Goal: Task Accomplishment & Management: Complete application form

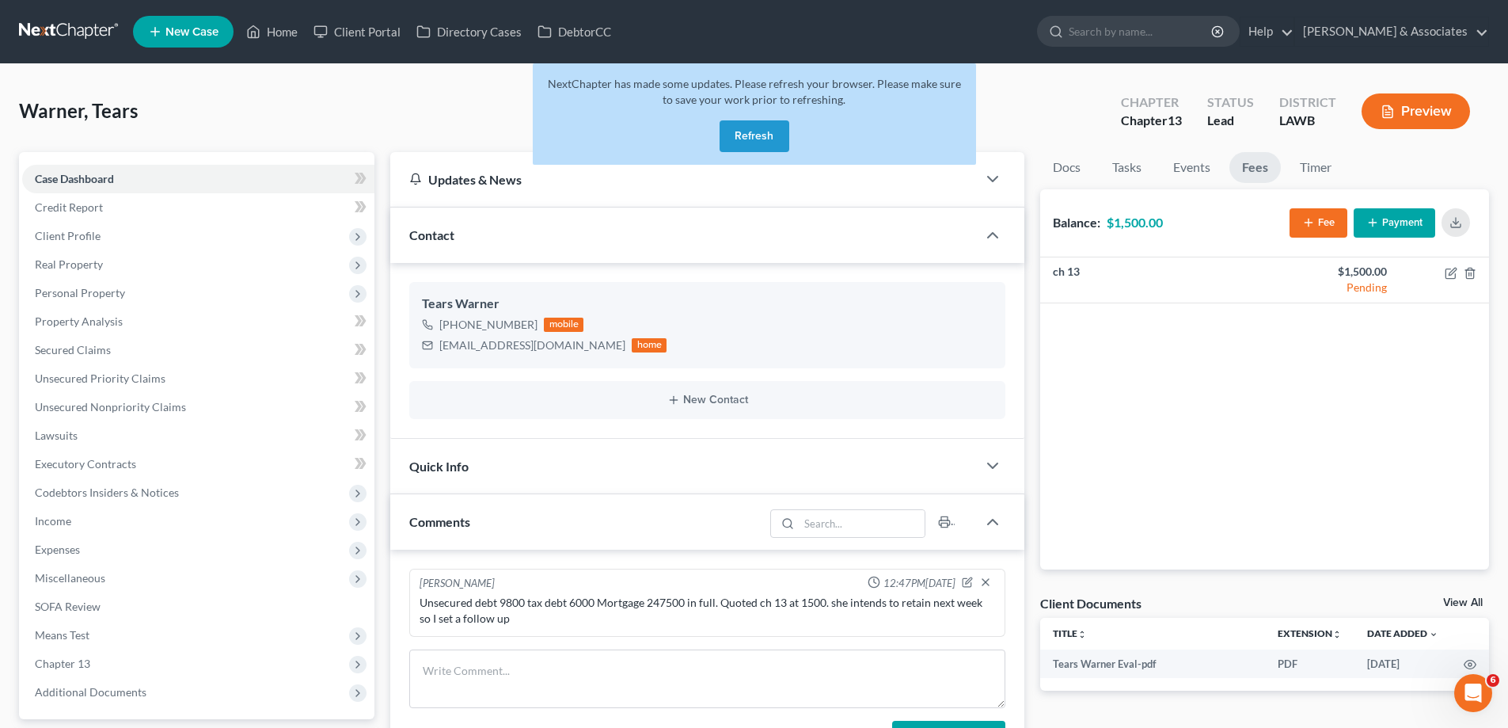
click at [741, 139] on button "Refresh" at bounding box center [755, 136] width 70 height 32
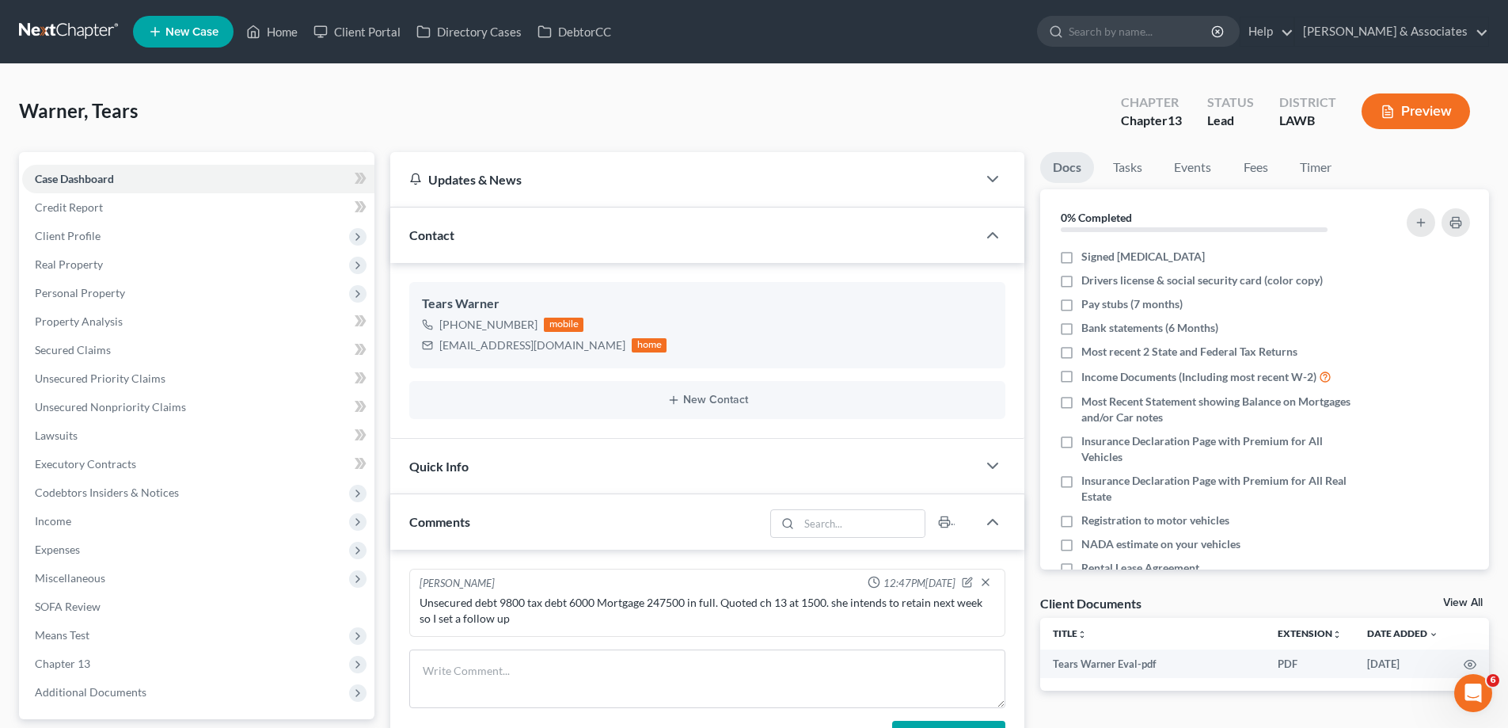
click at [186, 37] on span "New Case" at bounding box center [191, 32] width 53 height 12
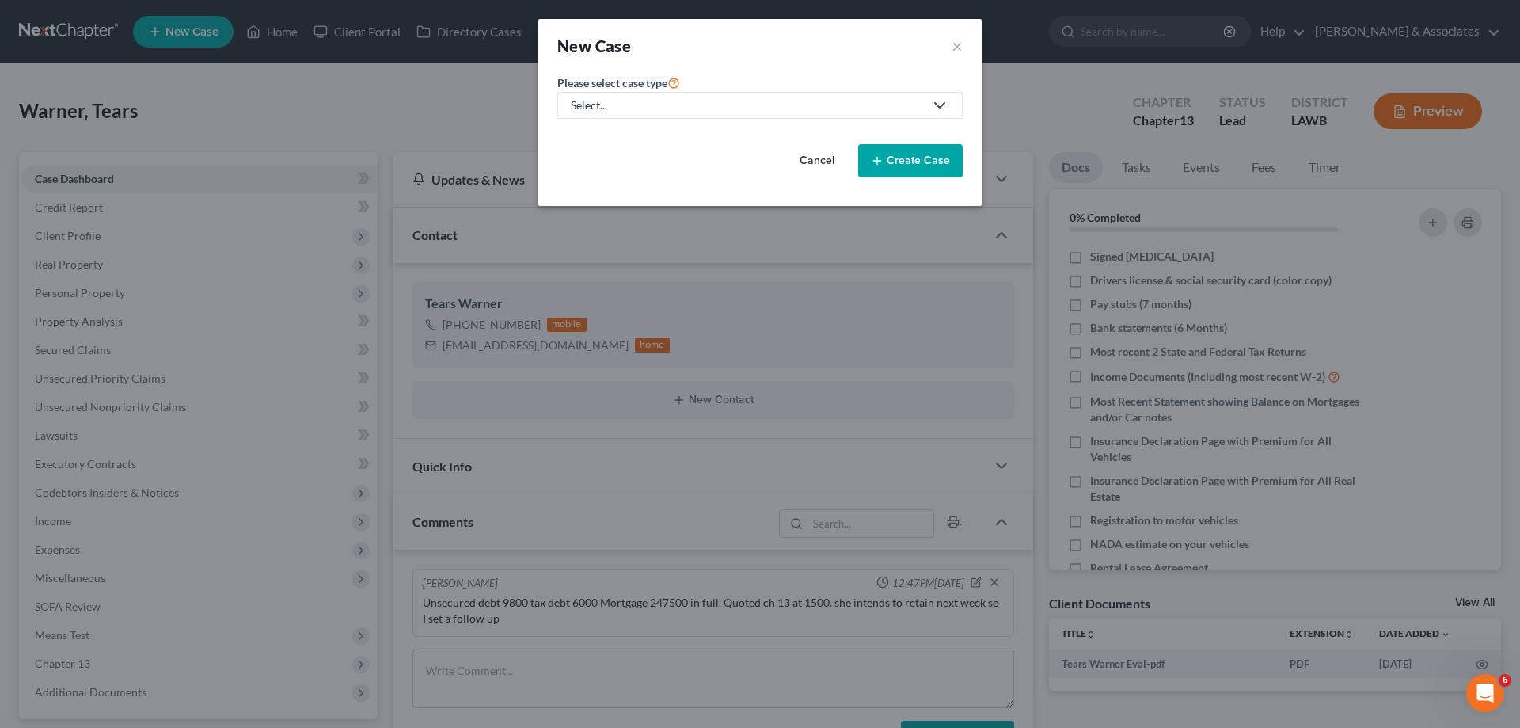
click at [724, 107] on div "Select..." at bounding box center [747, 105] width 353 height 16
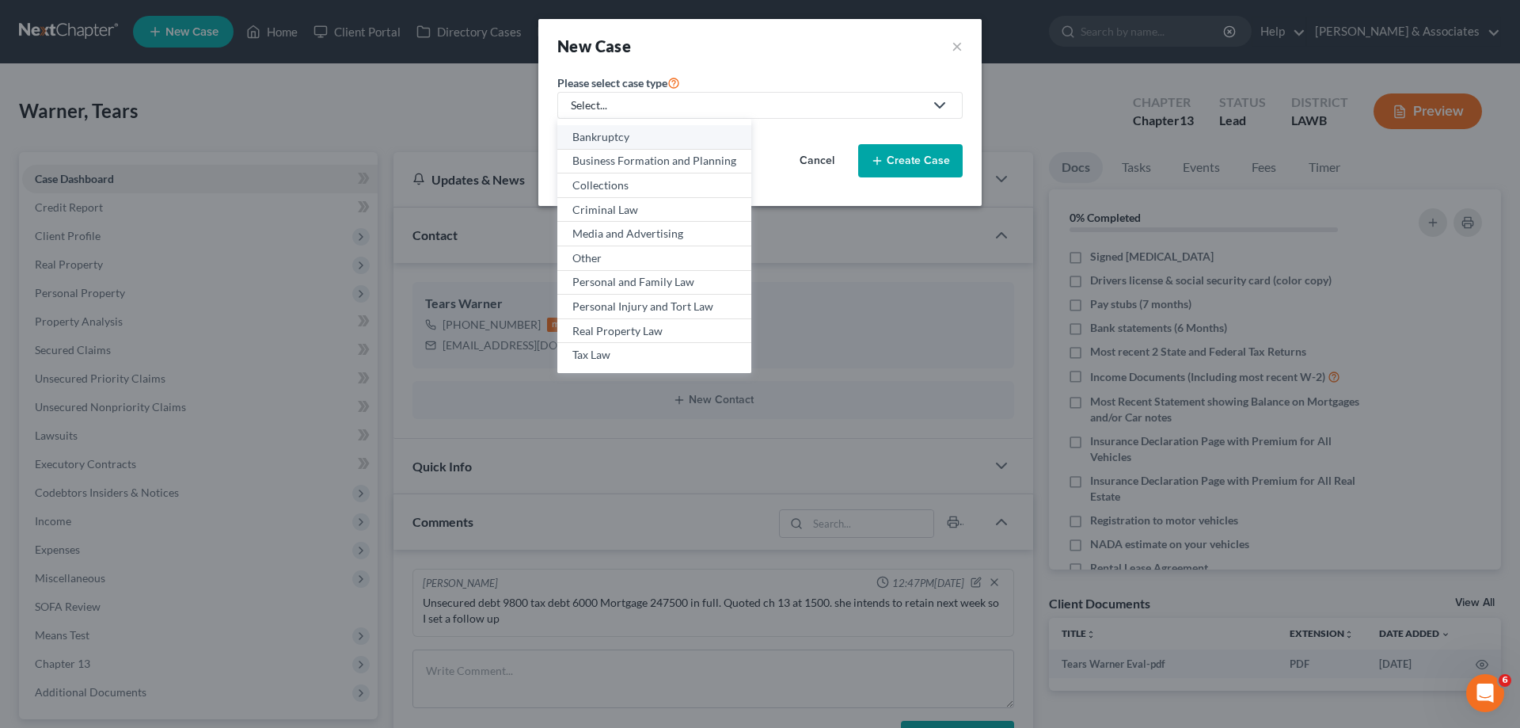
click at [649, 145] on link "Bankruptcy" at bounding box center [654, 137] width 194 height 25
select select "35"
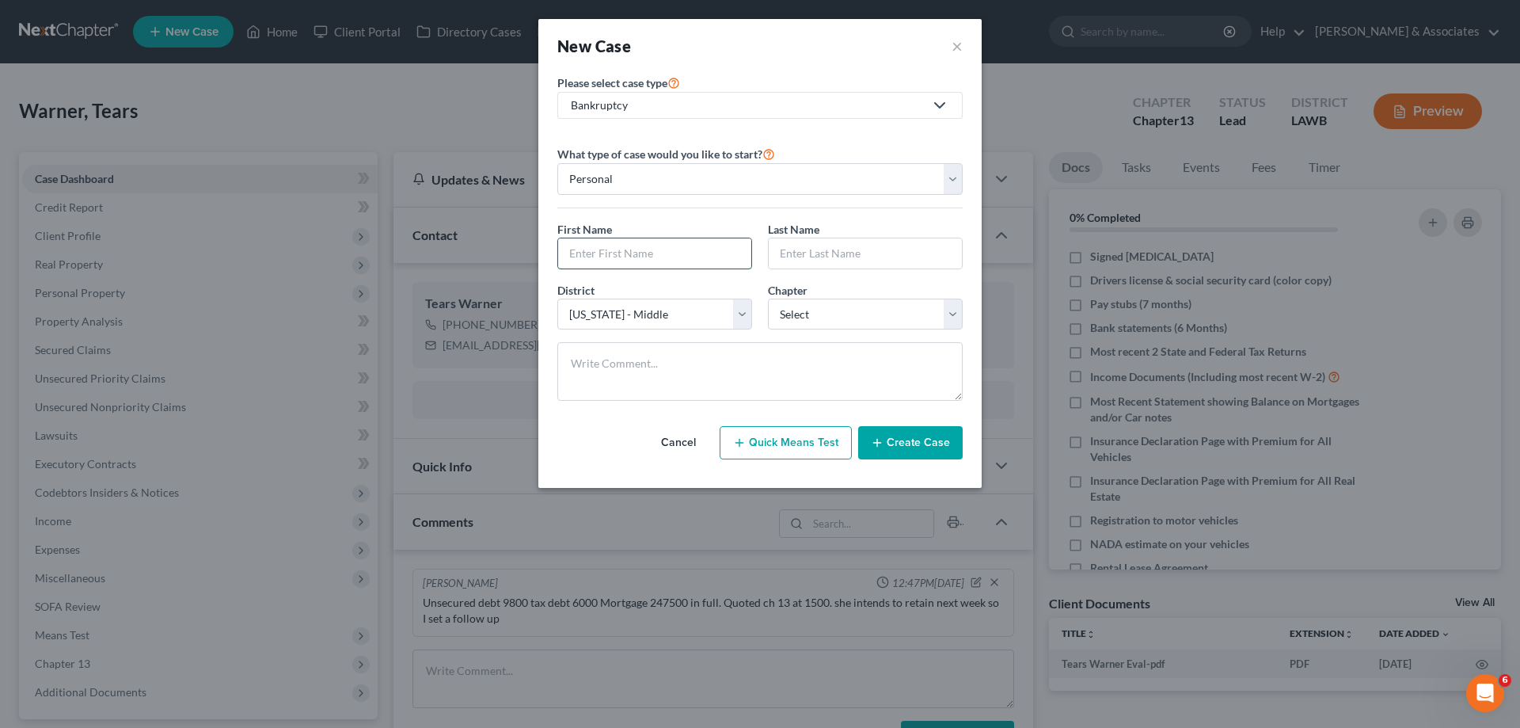
drag, startPoint x: 680, startPoint y: 250, endPoint x: 667, endPoint y: 237, distance: 19.0
click at [675, 247] on input "text" at bounding box center [654, 253] width 193 height 30
type input "[PERSON_NAME]"
select select "3"
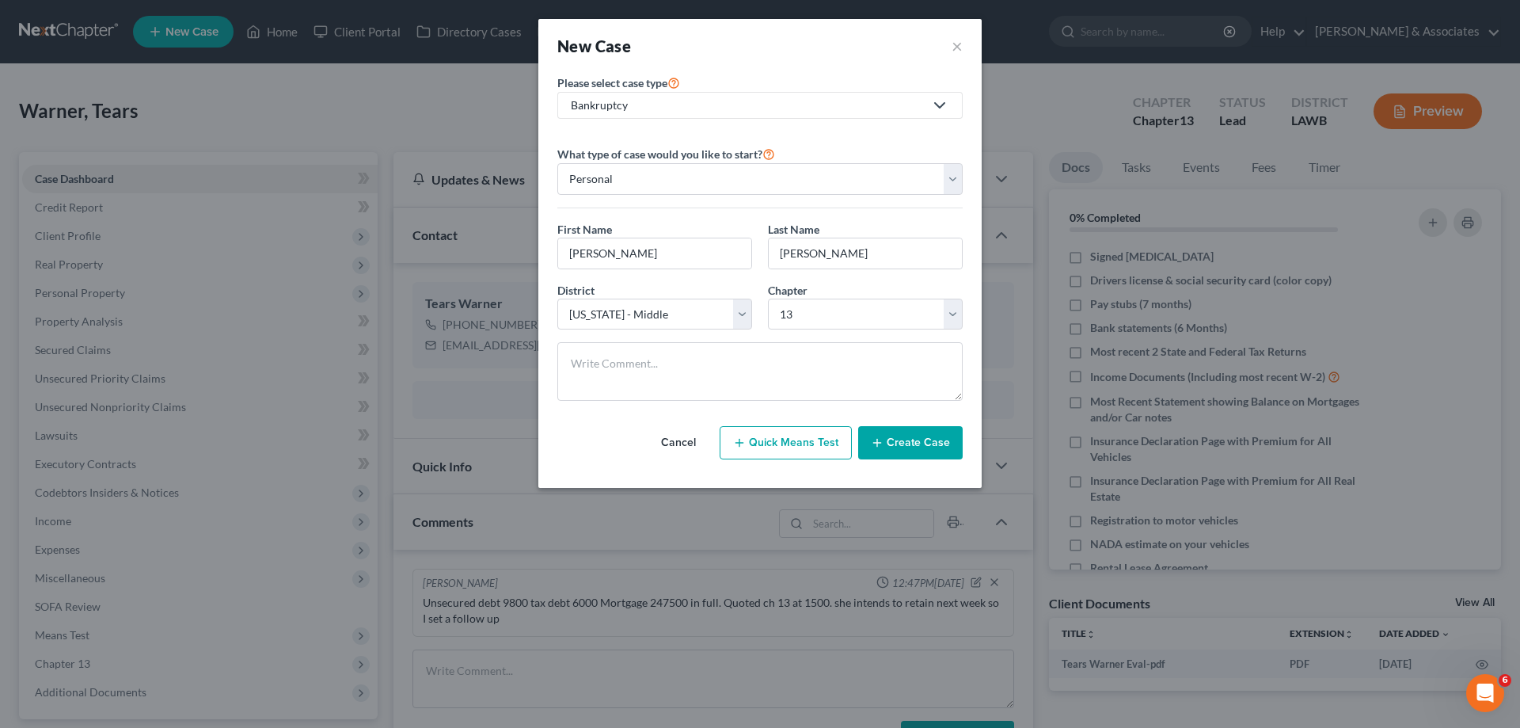
click at [927, 442] on button "Create Case" at bounding box center [910, 442] width 105 height 33
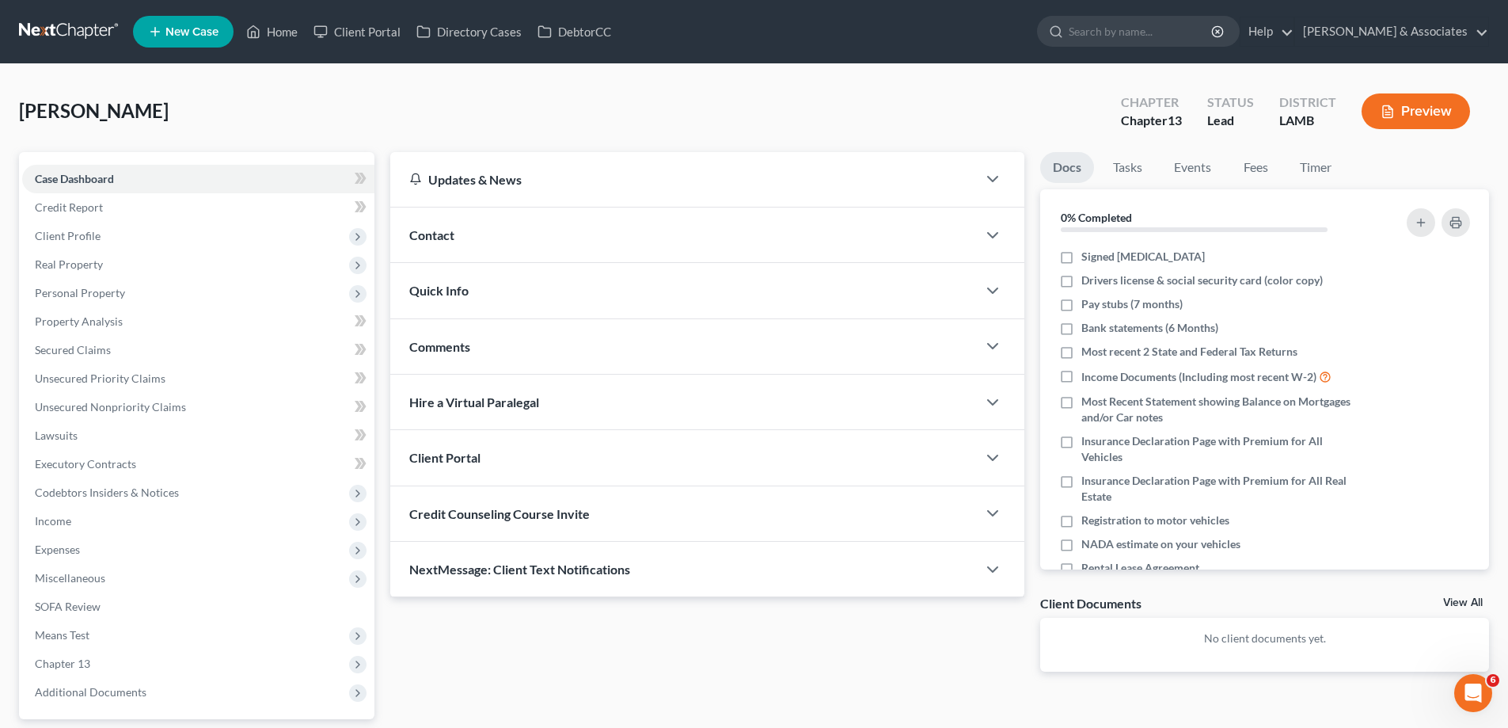
click at [613, 239] on div "Contact" at bounding box center [683, 234] width 587 height 55
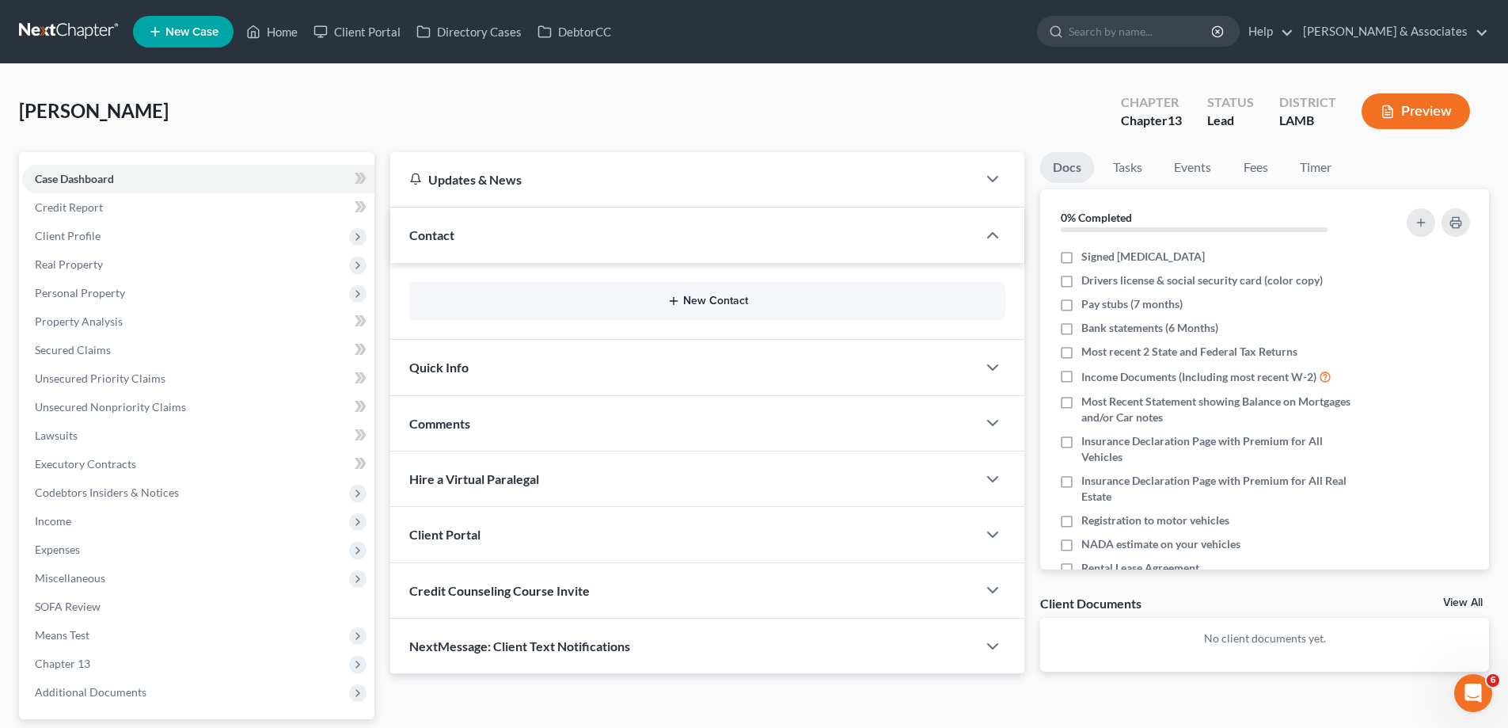
click at [655, 307] on div "New Contact" at bounding box center [707, 301] width 596 height 38
click at [711, 285] on div "New Contact" at bounding box center [707, 301] width 596 height 38
click at [705, 294] on div "New Contact" at bounding box center [707, 301] width 596 height 38
click at [701, 296] on button "New Contact" at bounding box center [707, 301] width 571 height 13
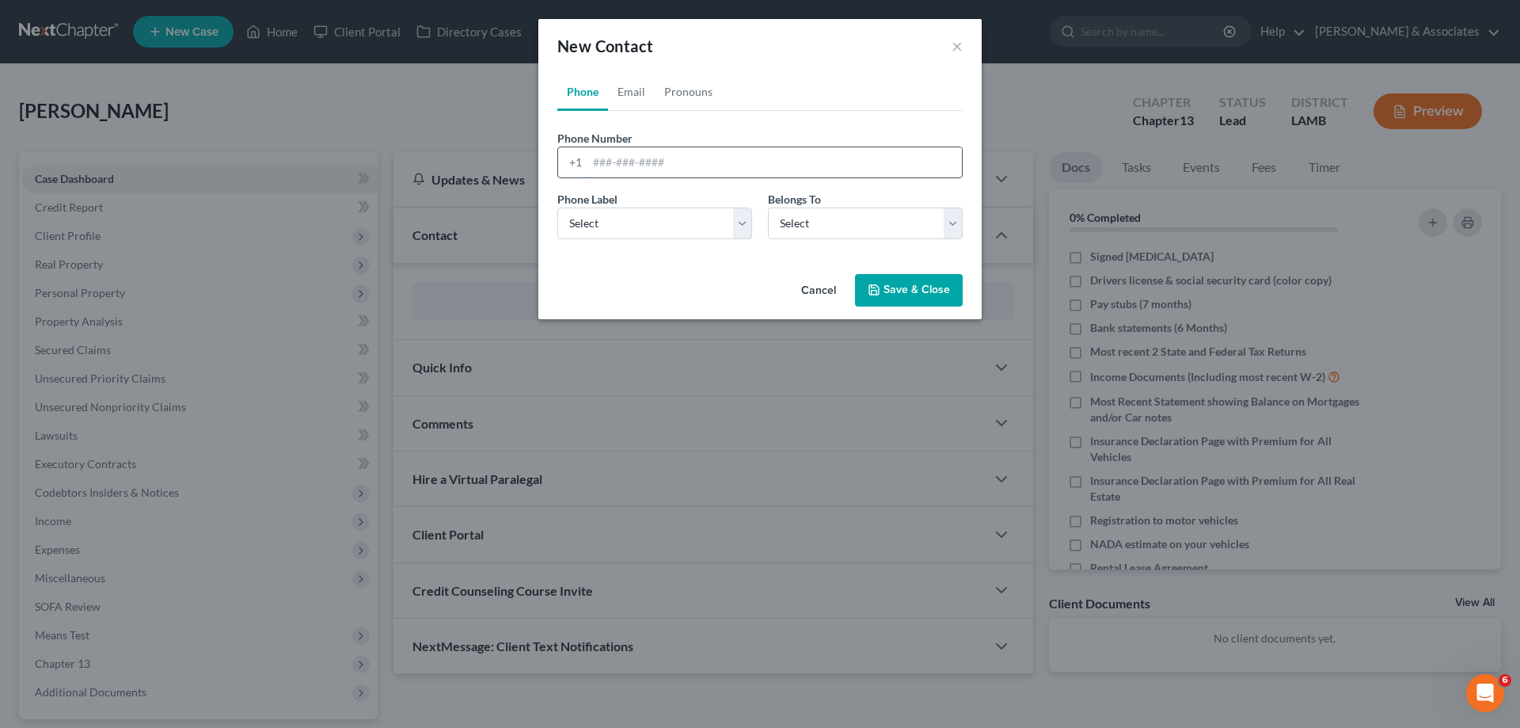
click at [636, 174] on input "tel" at bounding box center [775, 162] width 375 height 30
paste input "[PHONE_NUMBER]"
type input "[PHONE_NUMBER]"
click at [627, 228] on select "Select Mobile Home Work Other" at bounding box center [654, 223] width 195 height 32
select select "0"
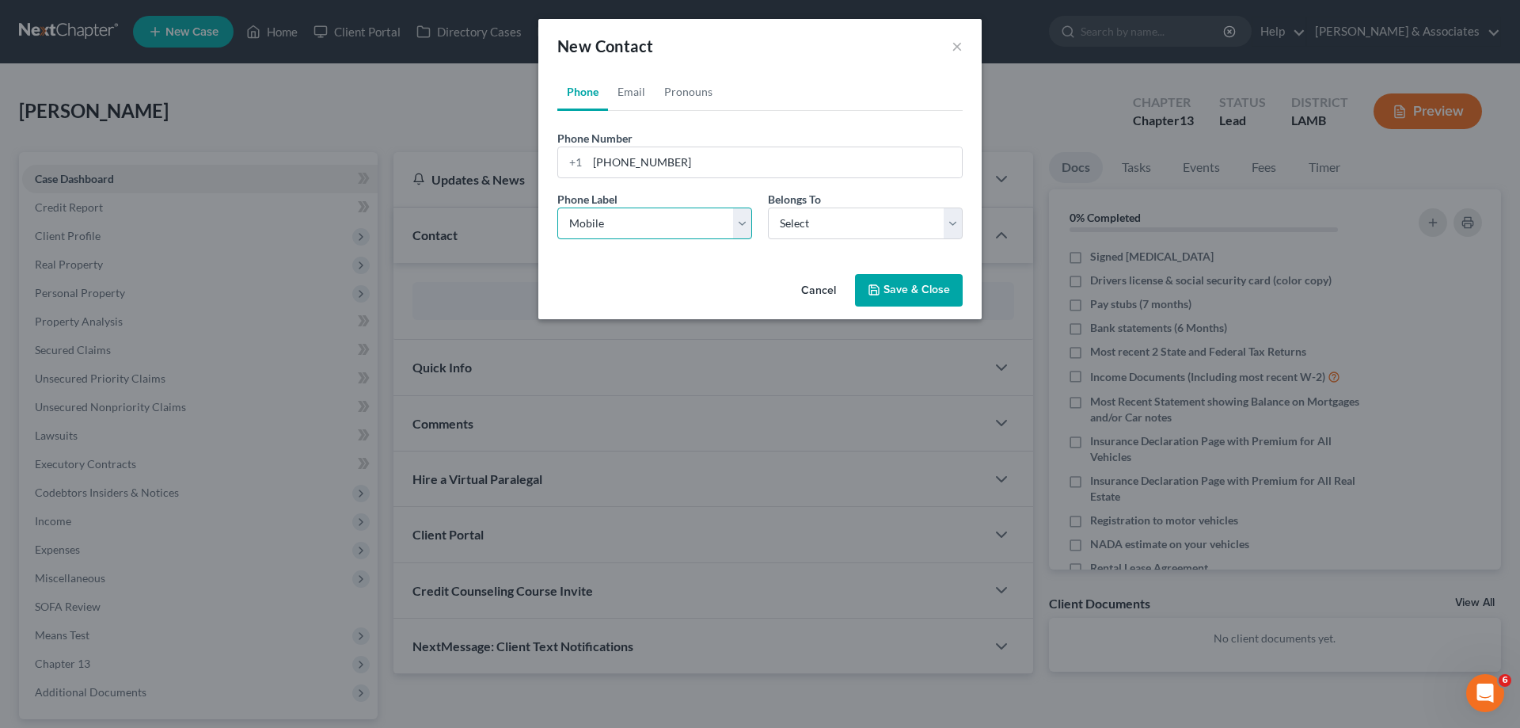
click at [557, 207] on select "Select Mobile Home Work Other" at bounding box center [654, 223] width 195 height 32
drag, startPoint x: 899, startPoint y: 216, endPoint x: 893, endPoint y: 222, distance: 8.4
click at [899, 216] on select "Select Client Other" at bounding box center [865, 223] width 195 height 32
select select "0"
click at [768, 207] on select "Select Client Other" at bounding box center [865, 223] width 195 height 32
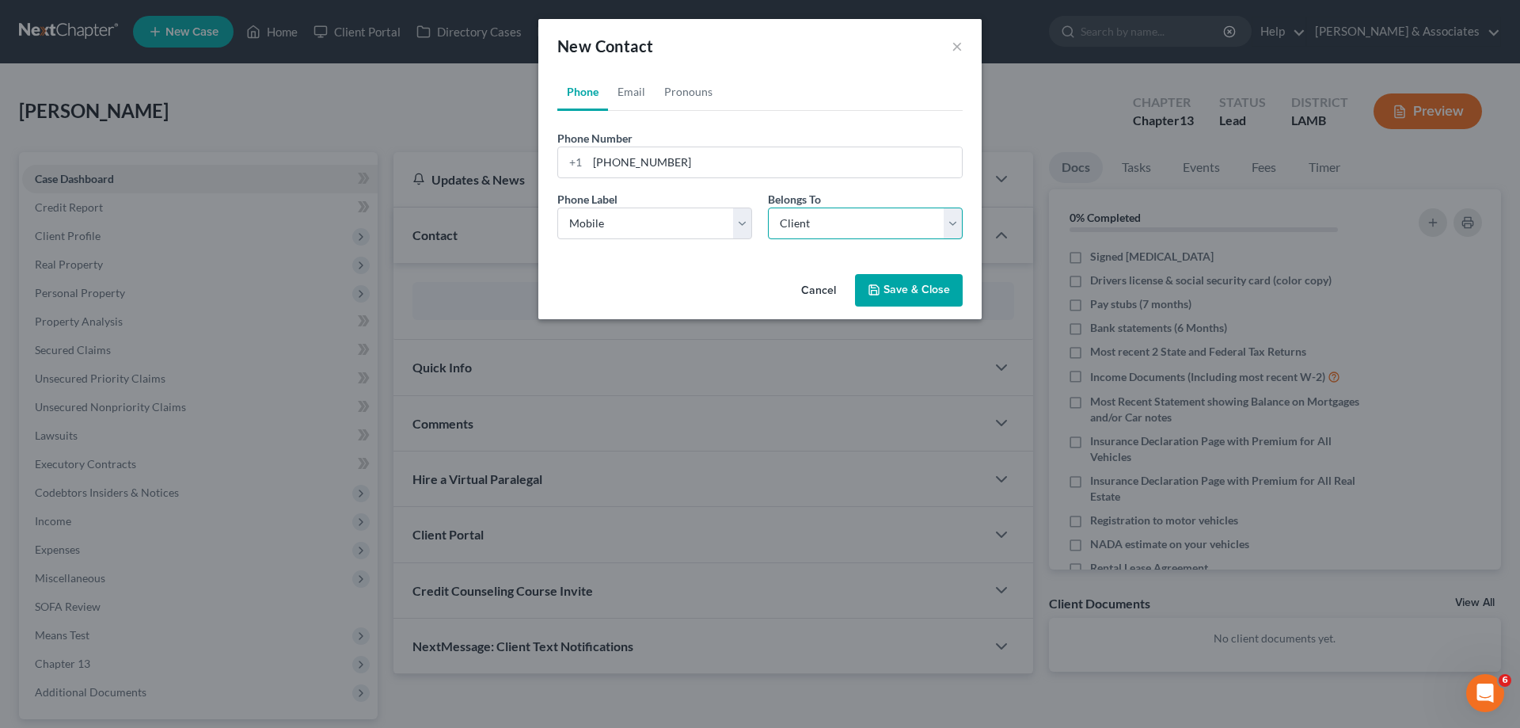
select select "0"
click at [632, 80] on link "Email" at bounding box center [631, 92] width 47 height 38
click at [668, 159] on input "email" at bounding box center [775, 162] width 375 height 30
paste input "[EMAIL_ADDRESS][DOMAIN_NAME]"
type input "[EMAIL_ADDRESS][DOMAIN_NAME]"
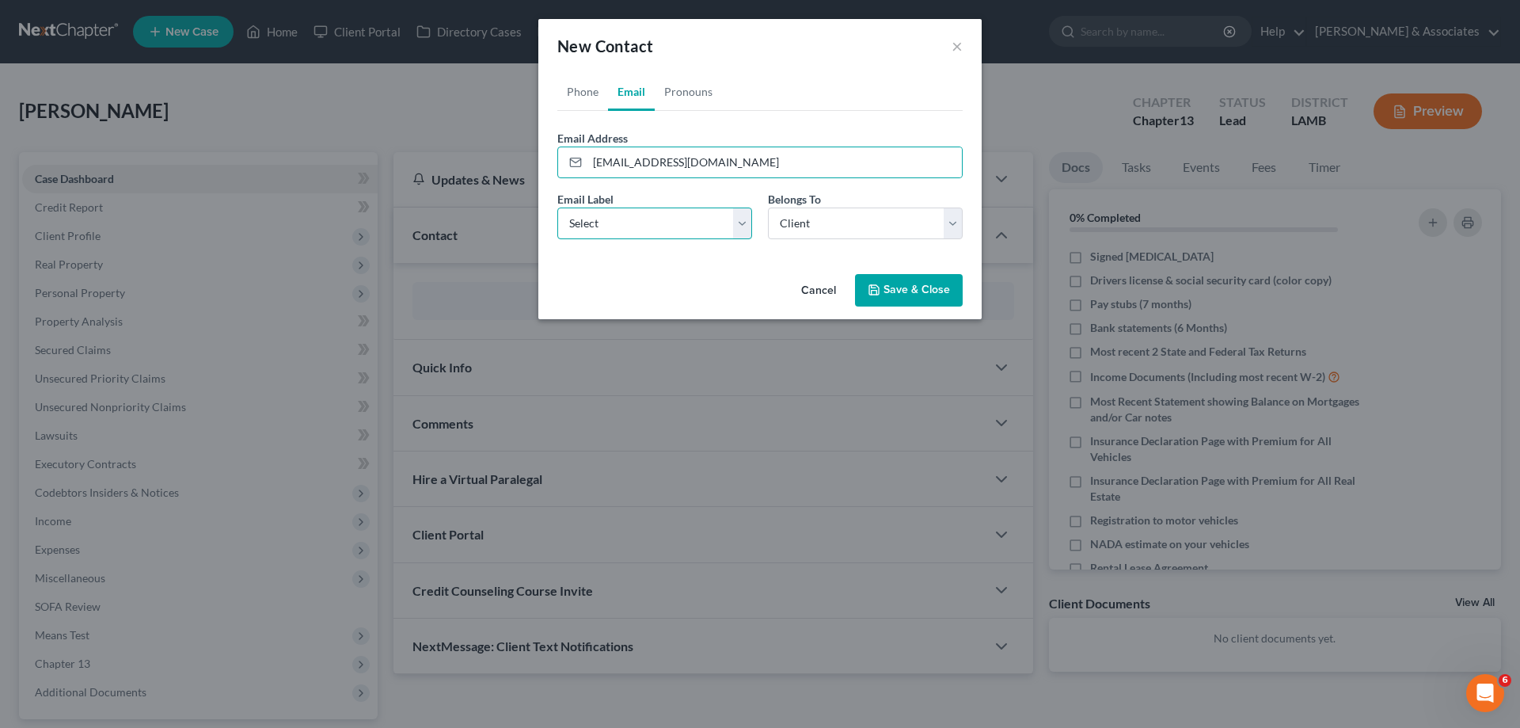
click at [626, 227] on select "Select Home Work Other" at bounding box center [654, 223] width 195 height 32
select select "0"
click at [557, 207] on select "Select Home Work Other" at bounding box center [654, 223] width 195 height 32
click at [855, 231] on select "Select Client Other" at bounding box center [865, 223] width 195 height 32
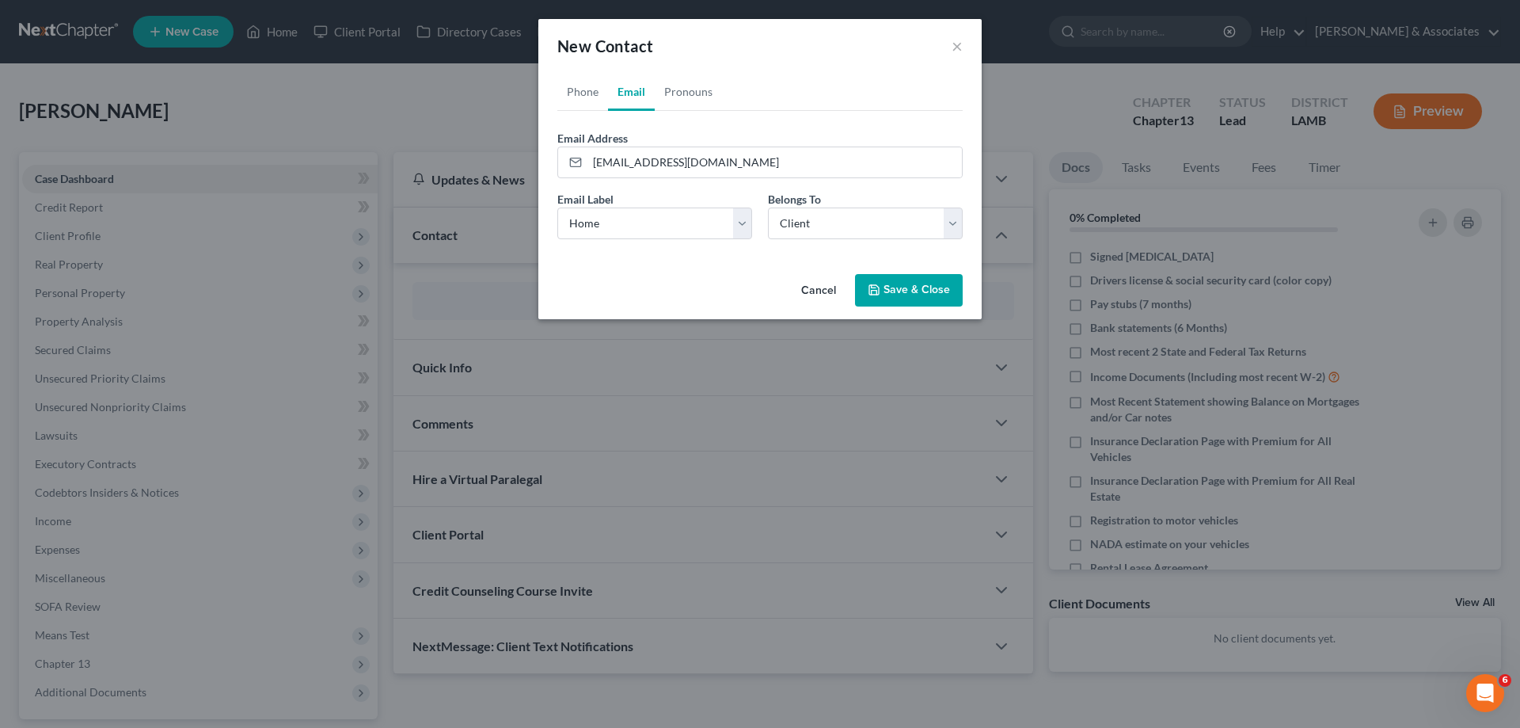
click at [908, 274] on button "Save & Close" at bounding box center [909, 290] width 108 height 33
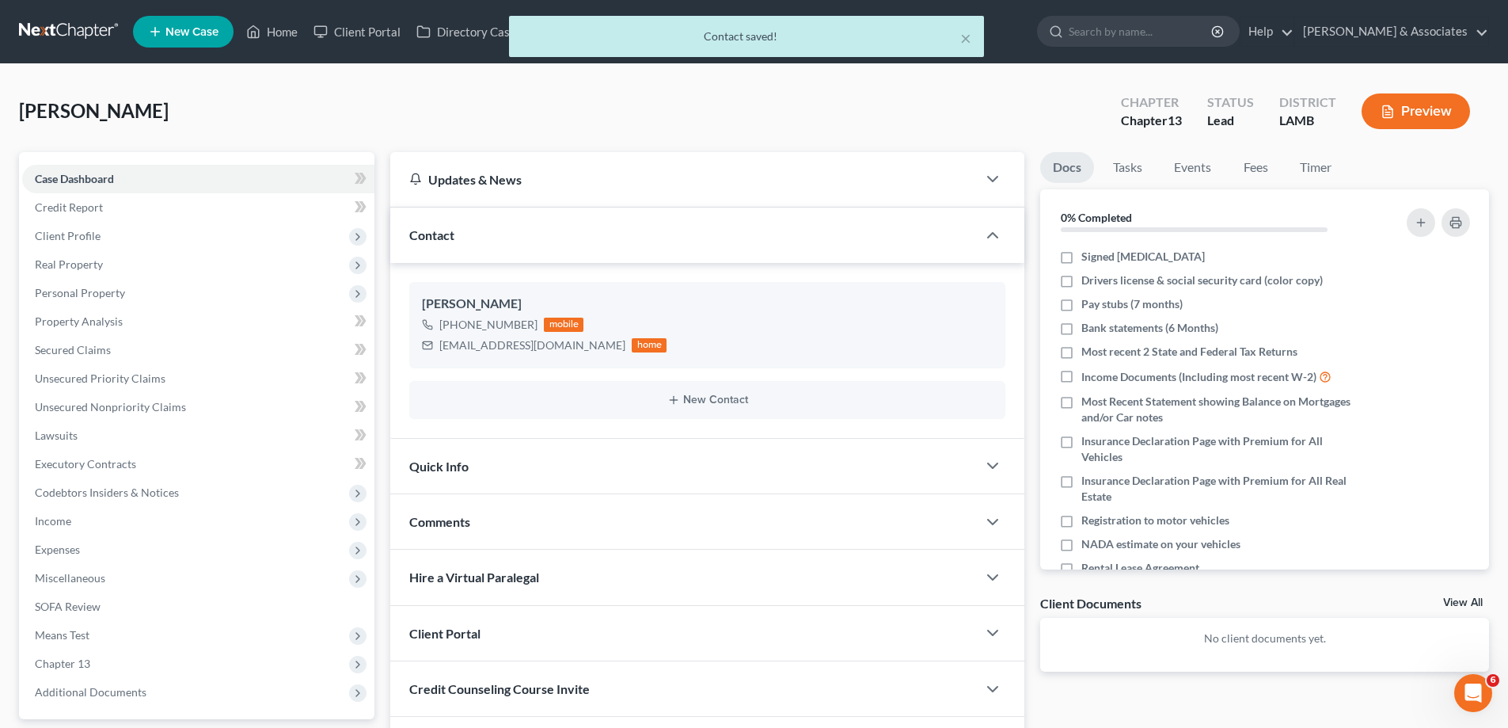
click at [511, 537] on div "Comments" at bounding box center [683, 521] width 587 height 55
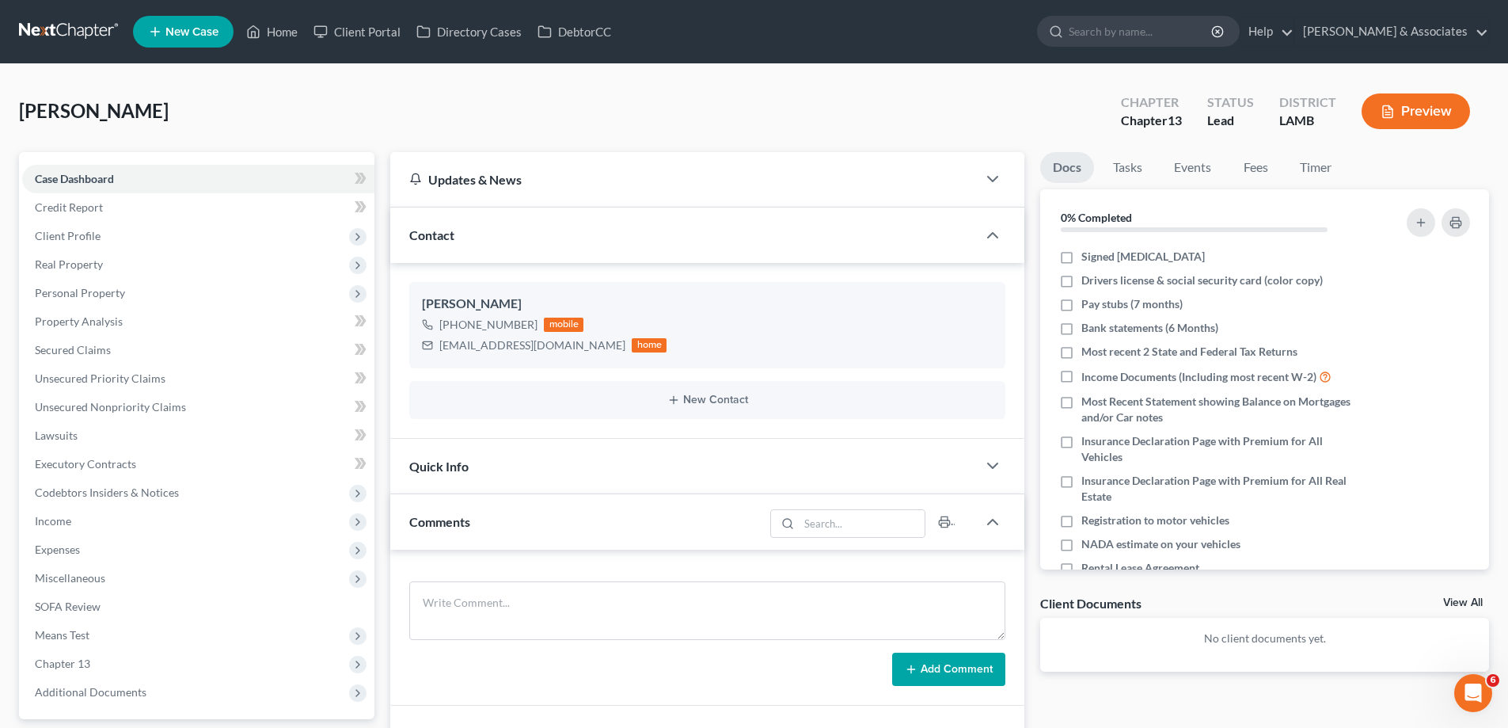
click at [475, 578] on div "Add Comment" at bounding box center [707, 628] width 634 height 156
click at [468, 589] on textarea at bounding box center [707, 610] width 596 height 59
paste textarea "did eval with [PERSON_NAME], 62000 in Cars, 11000 in [PERSON_NAME] potentially …"
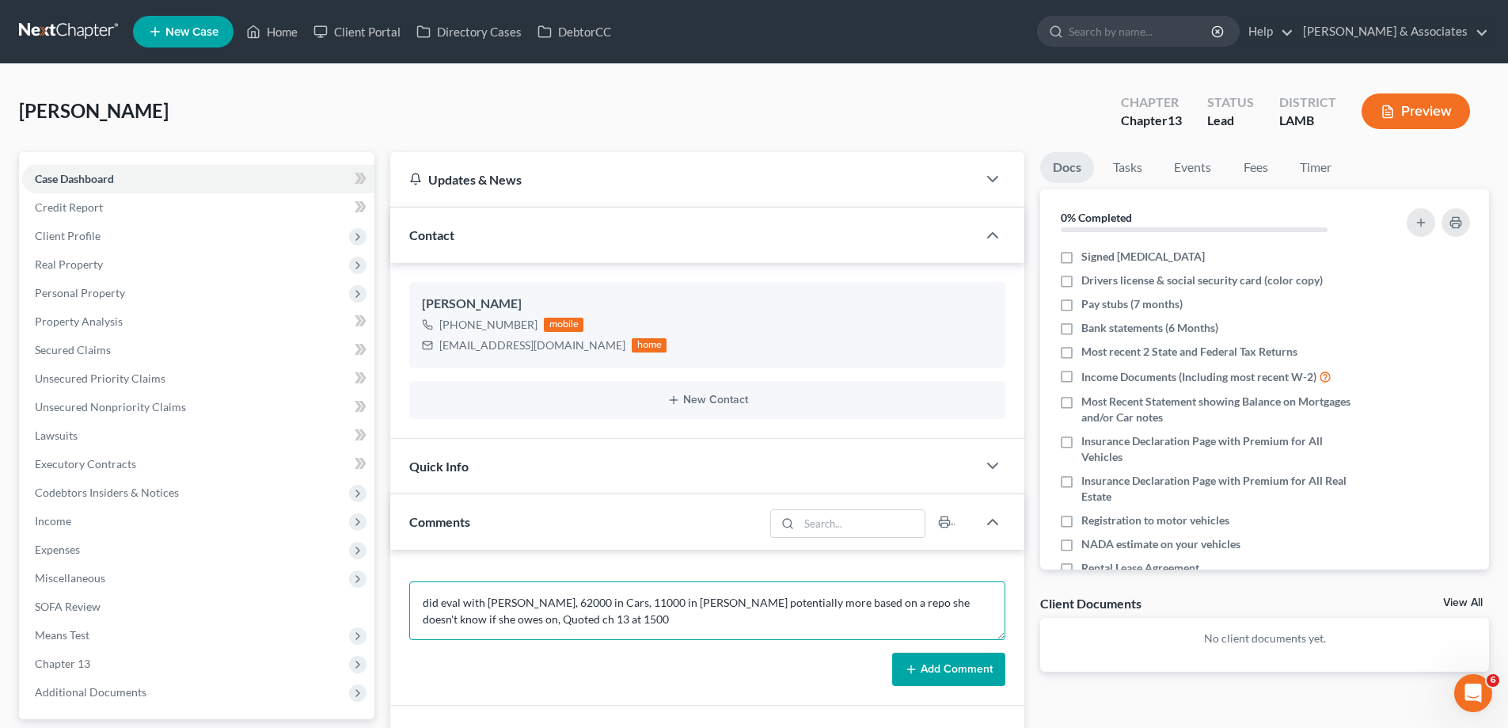
type textarea "did eval with [PERSON_NAME], 62000 in Cars, 11000 in [PERSON_NAME] potentially …"
click at [964, 663] on button "Add Comment" at bounding box center [948, 668] width 113 height 33
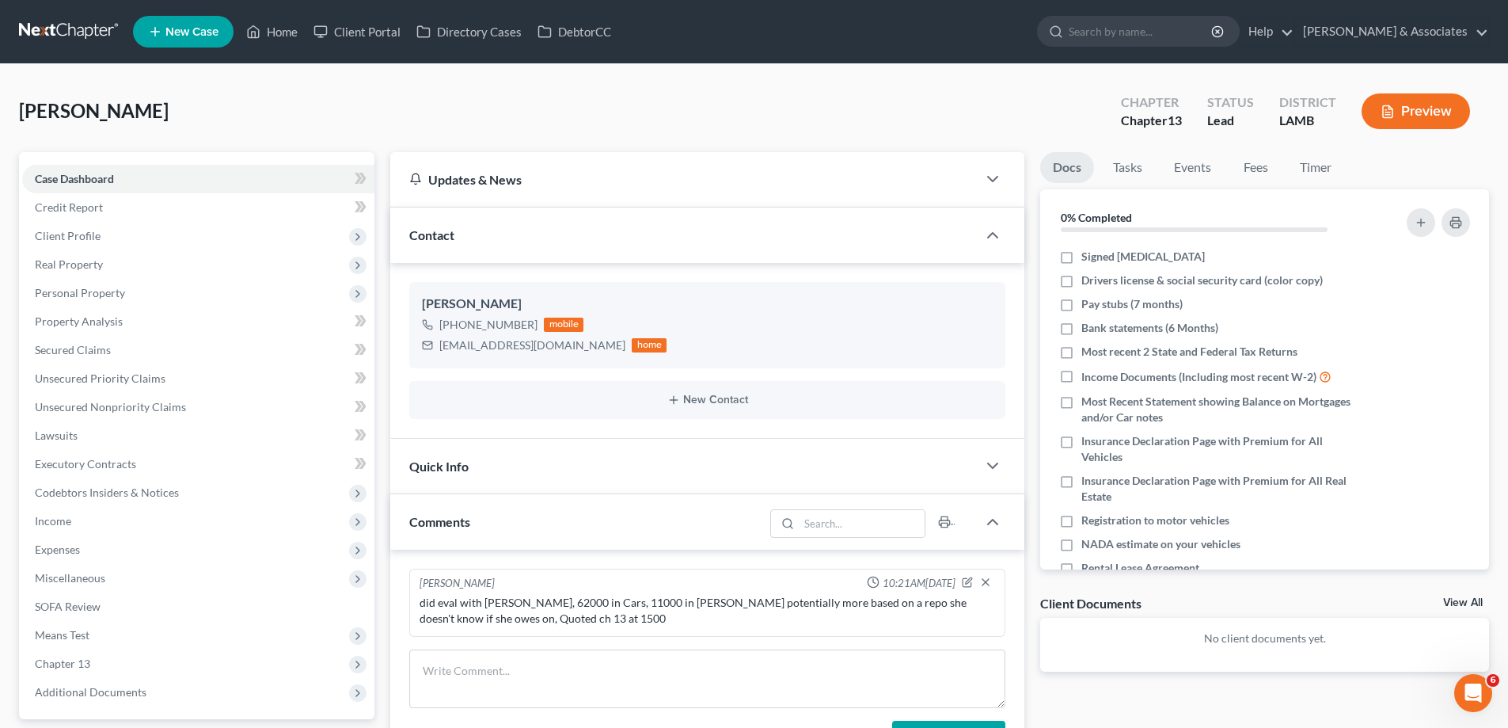
drag, startPoint x: 1445, startPoint y: 600, endPoint x: 1518, endPoint y: 575, distance: 77.1
click at [1445, 600] on link "View All" at bounding box center [1463, 602] width 40 height 11
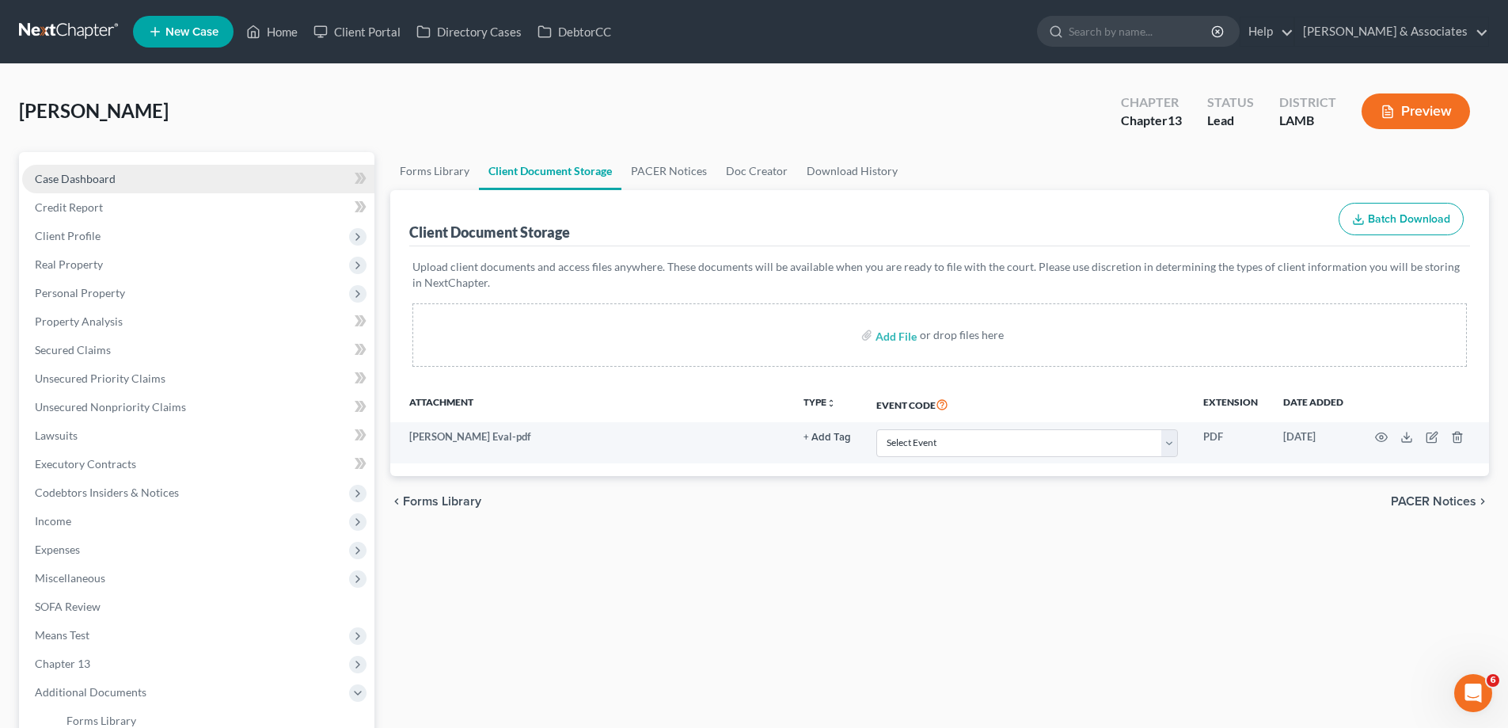
click at [63, 169] on link "Case Dashboard" at bounding box center [198, 179] width 352 height 29
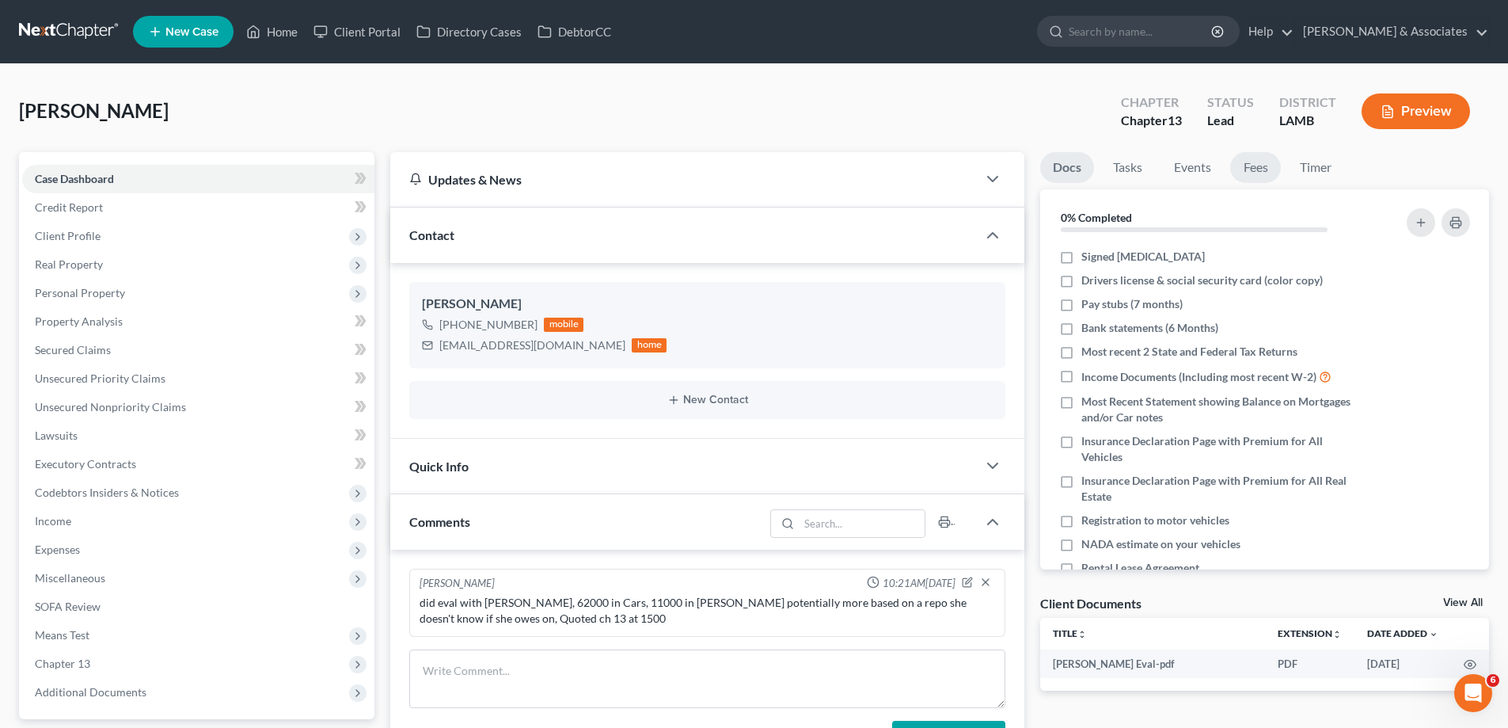
click at [1249, 167] on link "Fees" at bounding box center [1255, 167] width 51 height 31
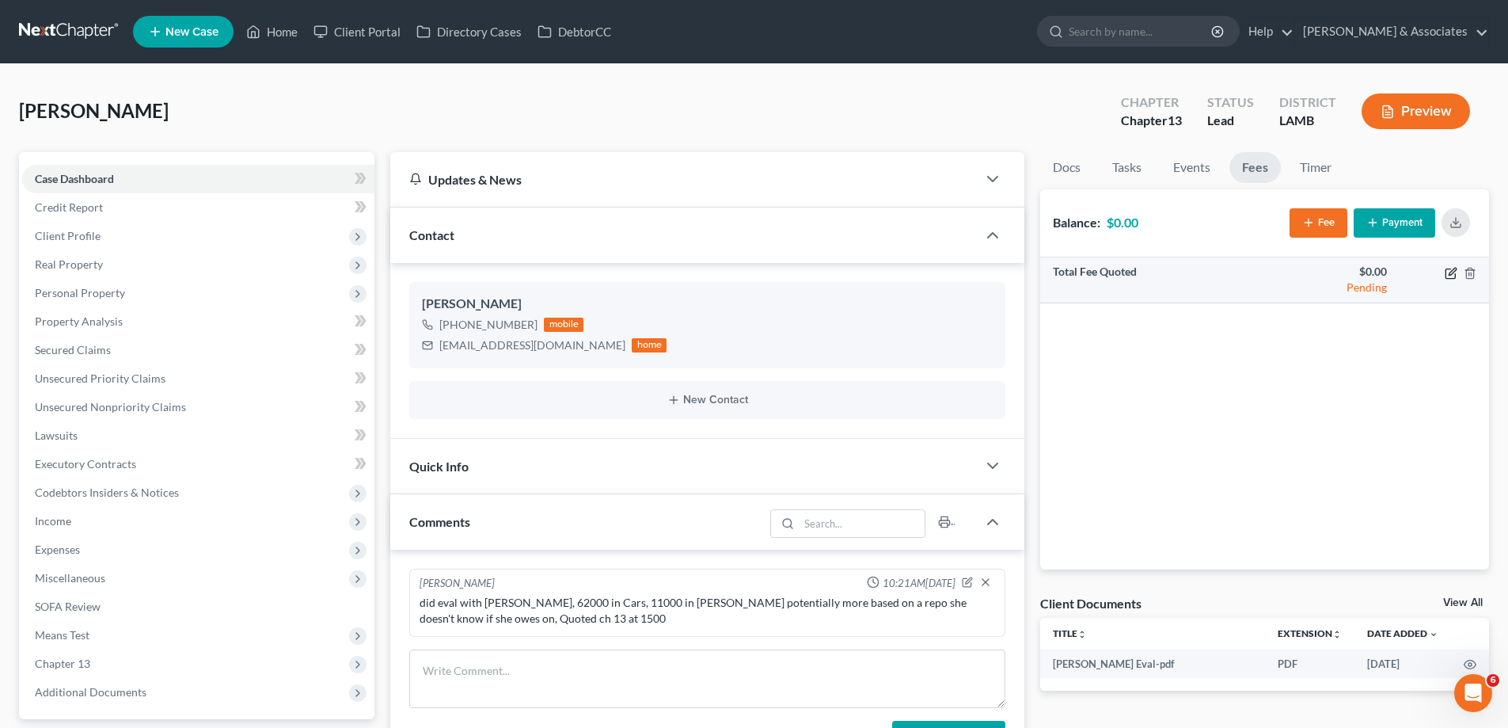
click at [1448, 274] on icon "button" at bounding box center [1451, 273] width 13 height 13
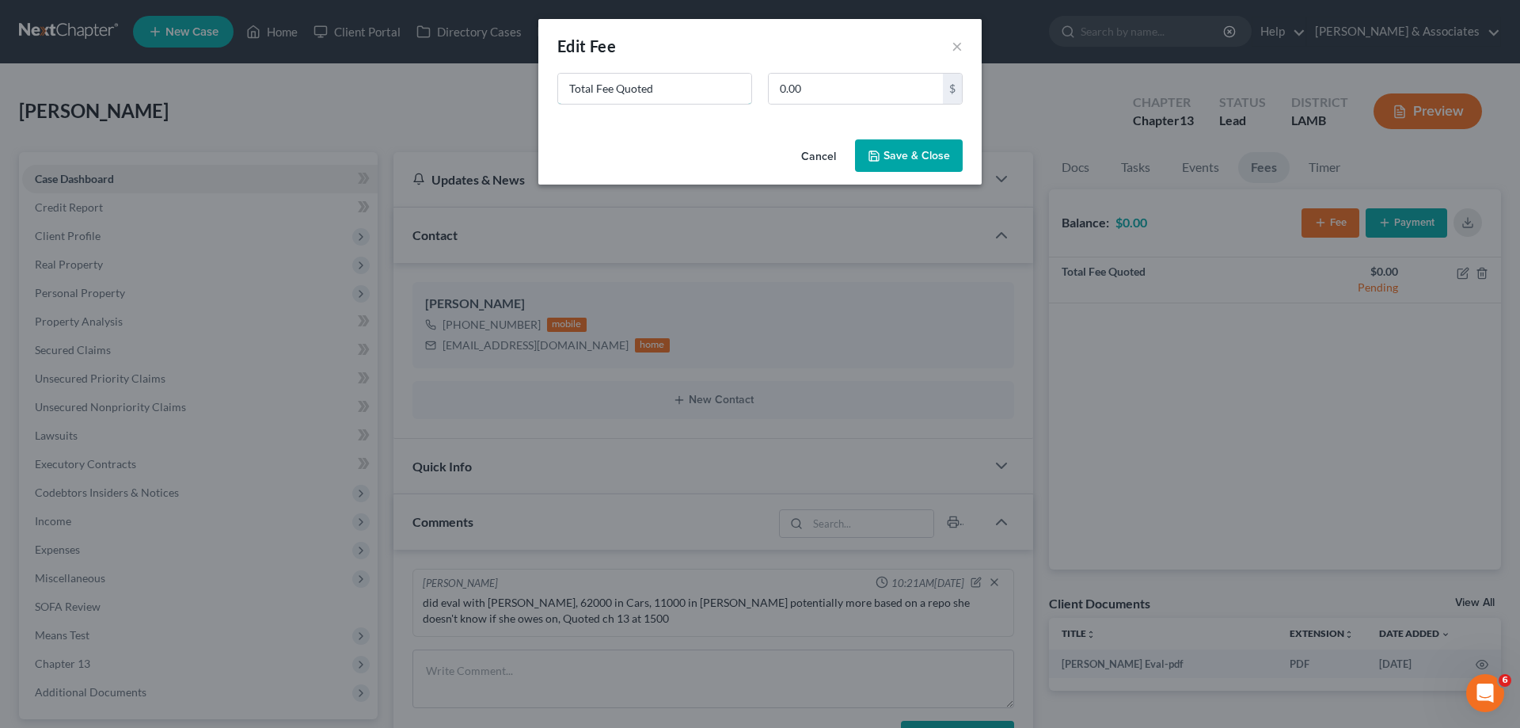
drag, startPoint x: 683, startPoint y: 82, endPoint x: 0, endPoint y: 0, distance: 687.4
click at [356, 46] on div "New Fee Edit Fee × Total Fee Quoted 0.00 $ Cancel Save & Close" at bounding box center [760, 364] width 1520 height 728
type input "ch 13"
type input "1,500"
click at [934, 150] on button "Save & Close" at bounding box center [909, 155] width 108 height 33
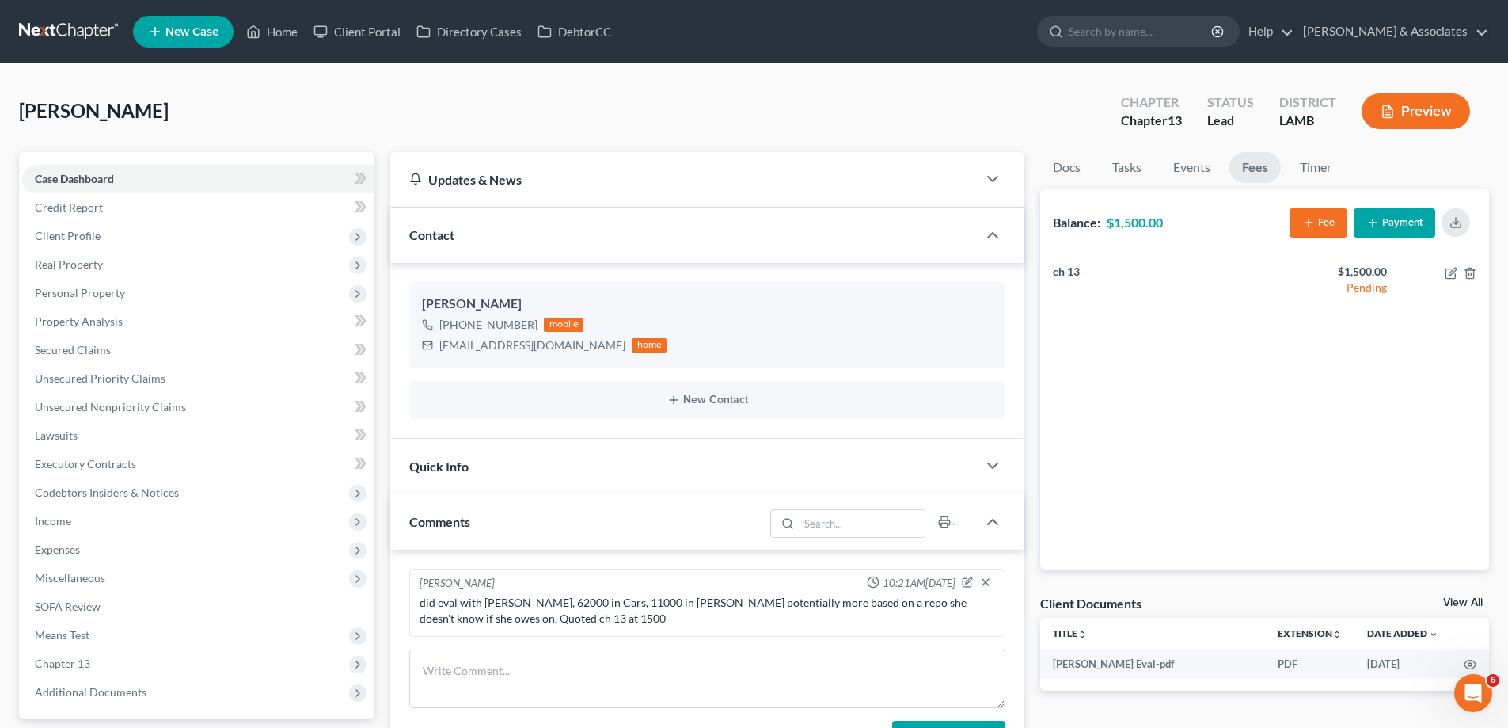
click at [202, 36] on span "New Case" at bounding box center [191, 32] width 53 height 12
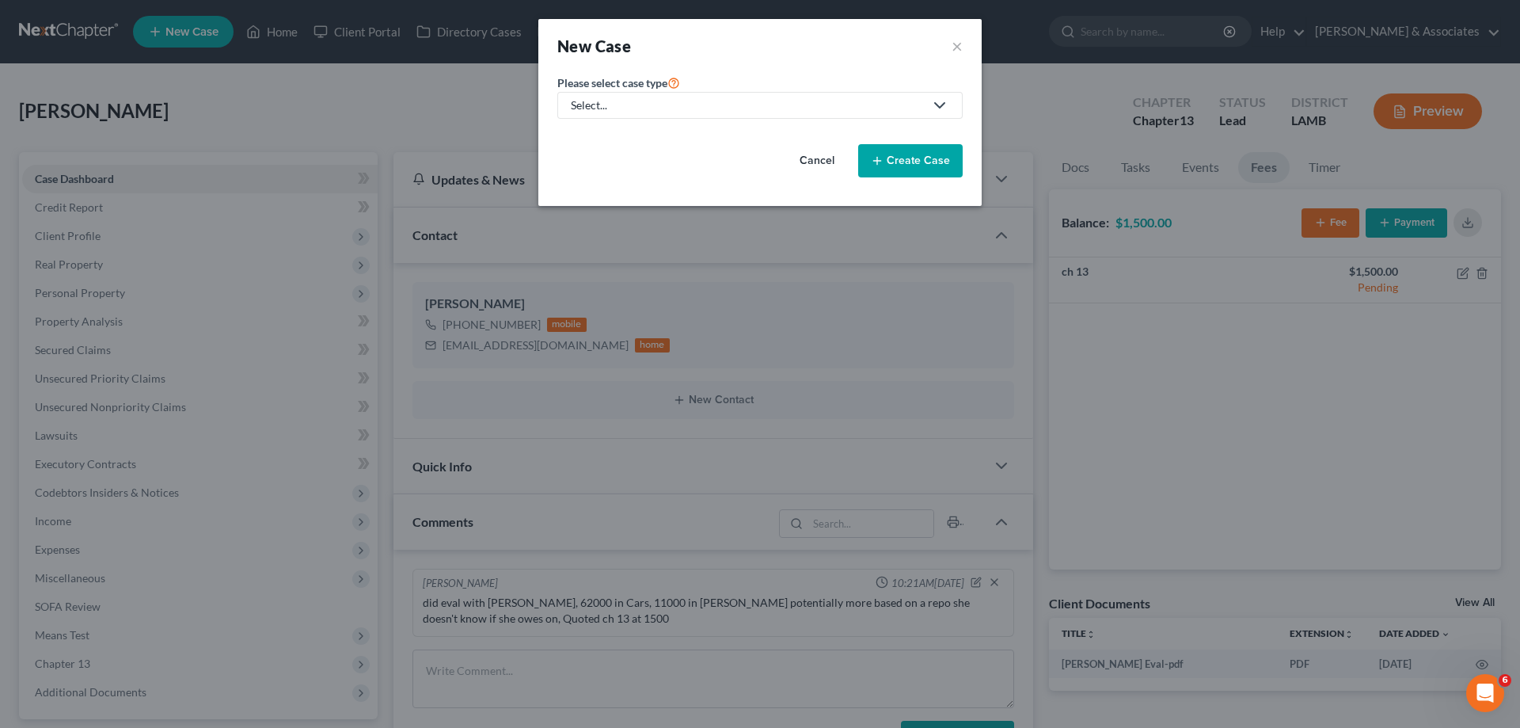
click at [842, 101] on div "Select..." at bounding box center [747, 105] width 353 height 16
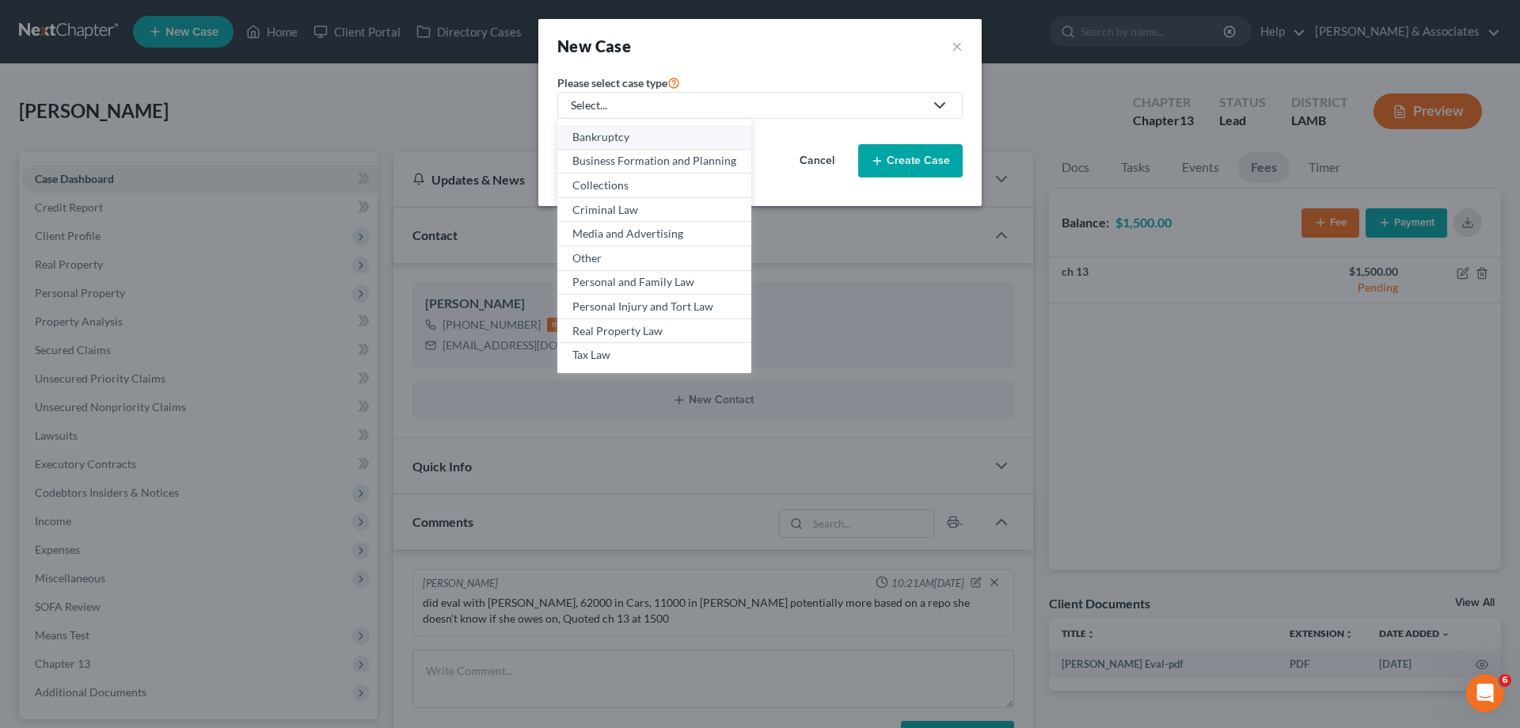
click at [641, 144] on div "Bankruptcy" at bounding box center [654, 137] width 164 height 16
select select "35"
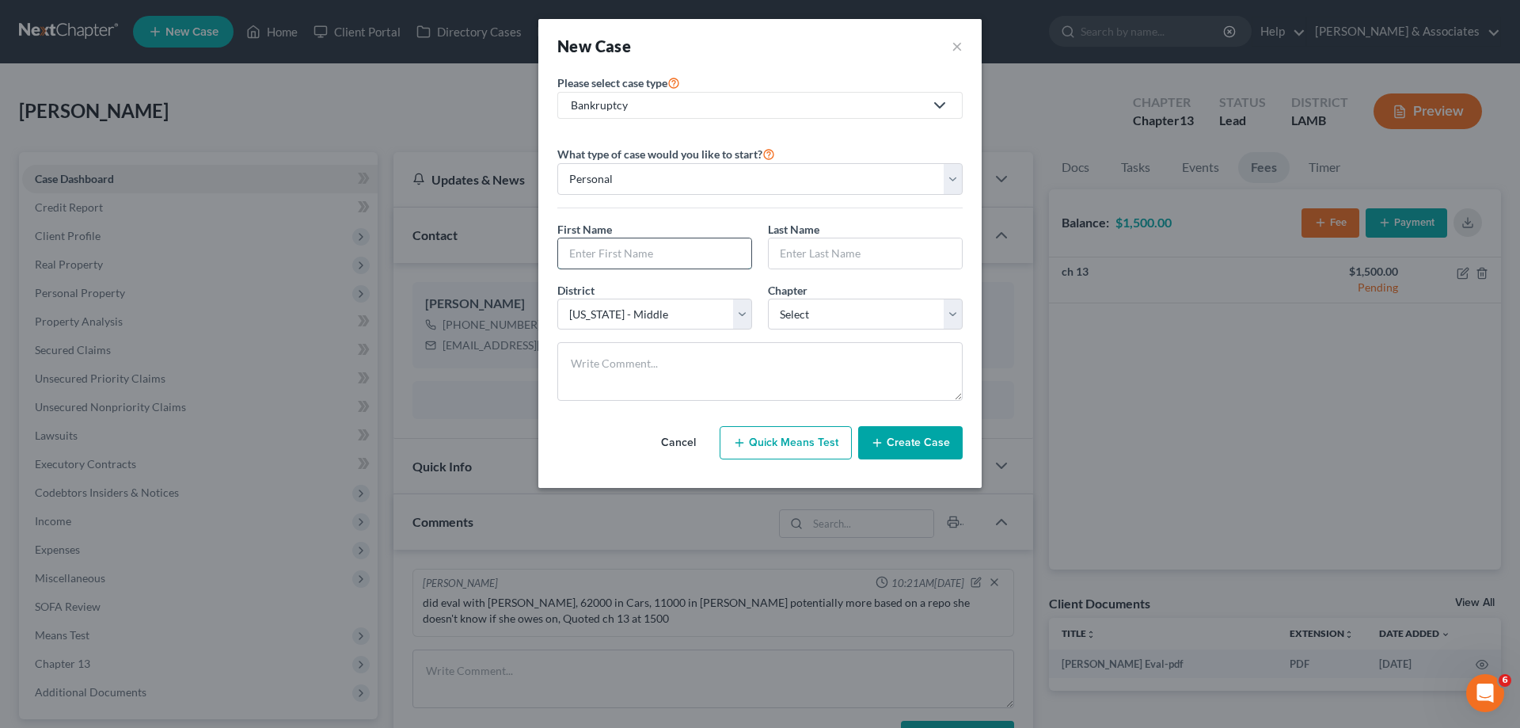
click at [659, 258] on input "text" at bounding box center [654, 253] width 193 height 30
type input "h"
type input "Hope"
type input "Knight"
select select "36"
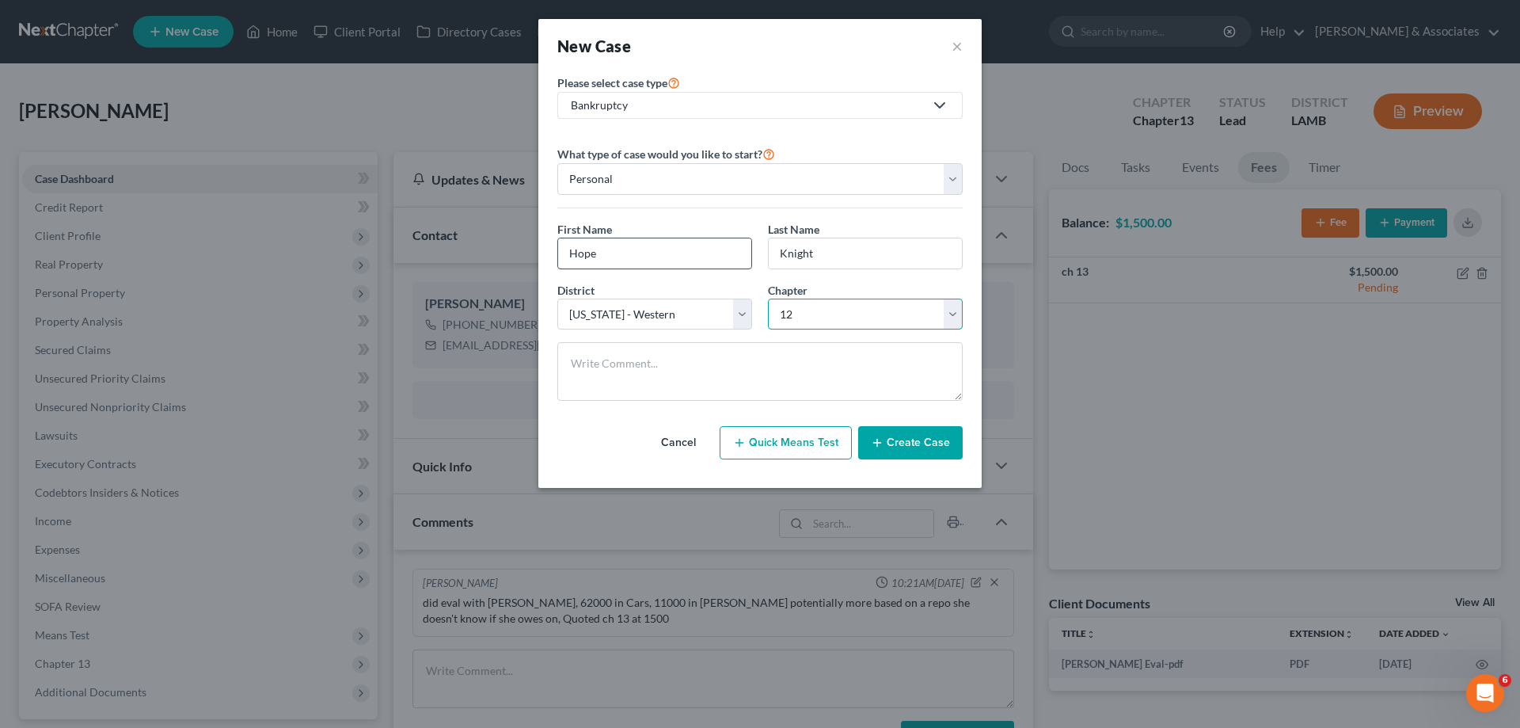
select select "3"
click at [934, 432] on button "Create Case" at bounding box center [910, 442] width 105 height 33
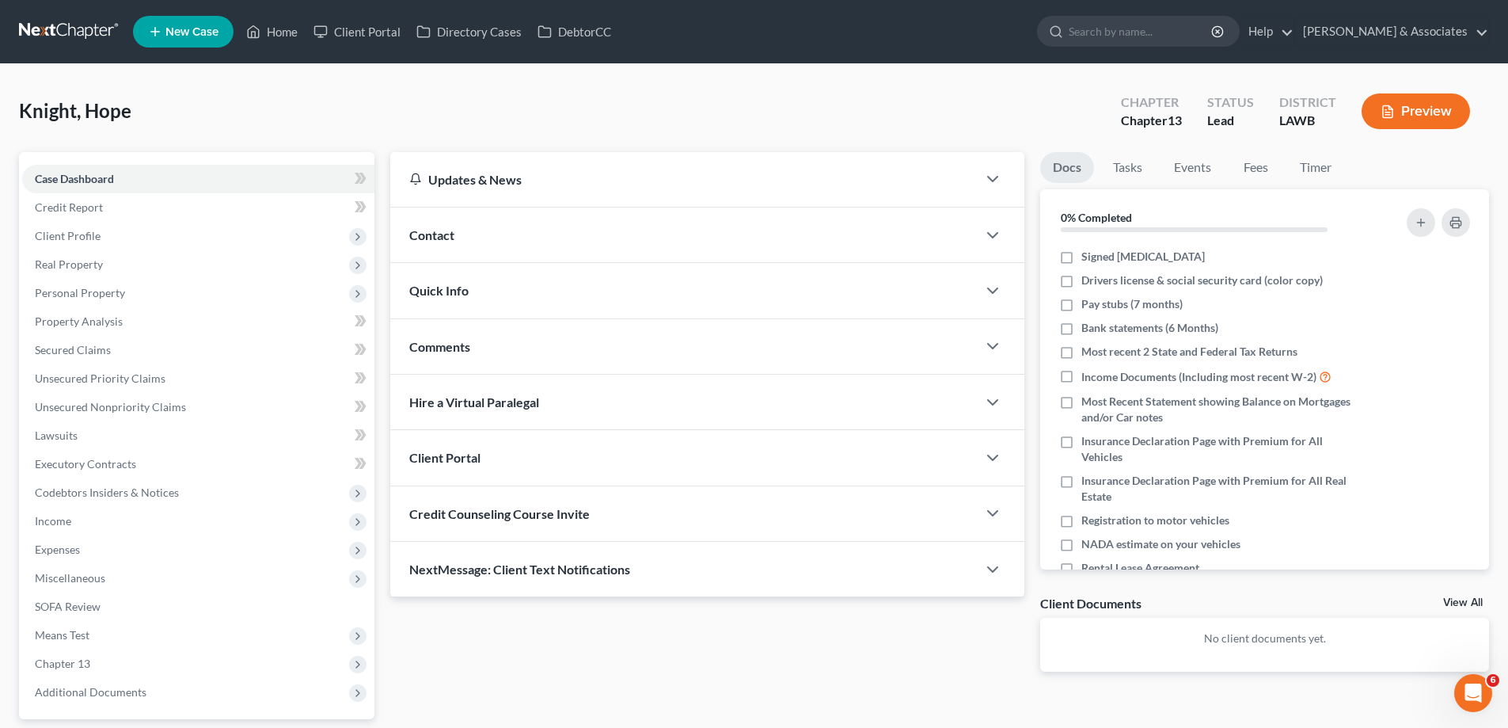
click at [929, 241] on div "Contact" at bounding box center [683, 234] width 587 height 55
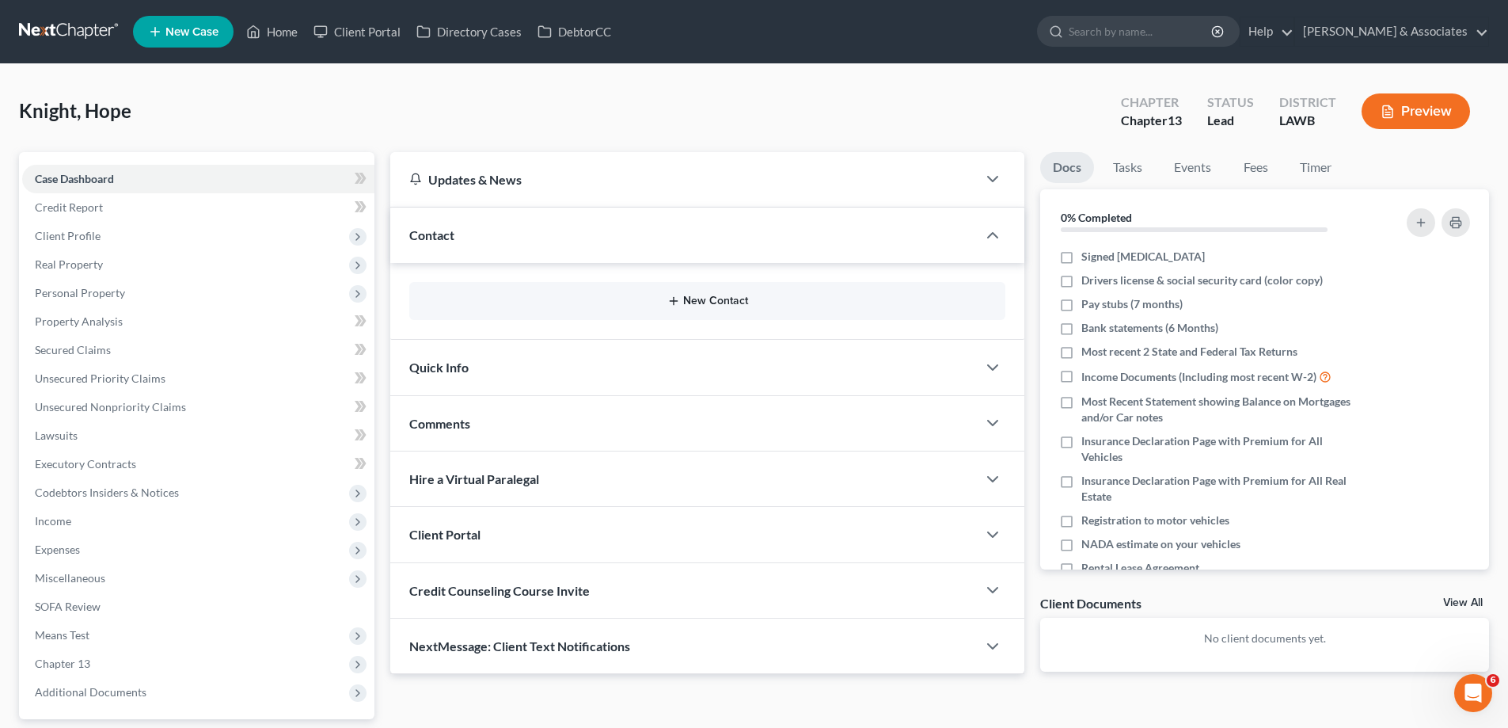
click at [627, 304] on button "New Contact" at bounding box center [707, 301] width 571 height 13
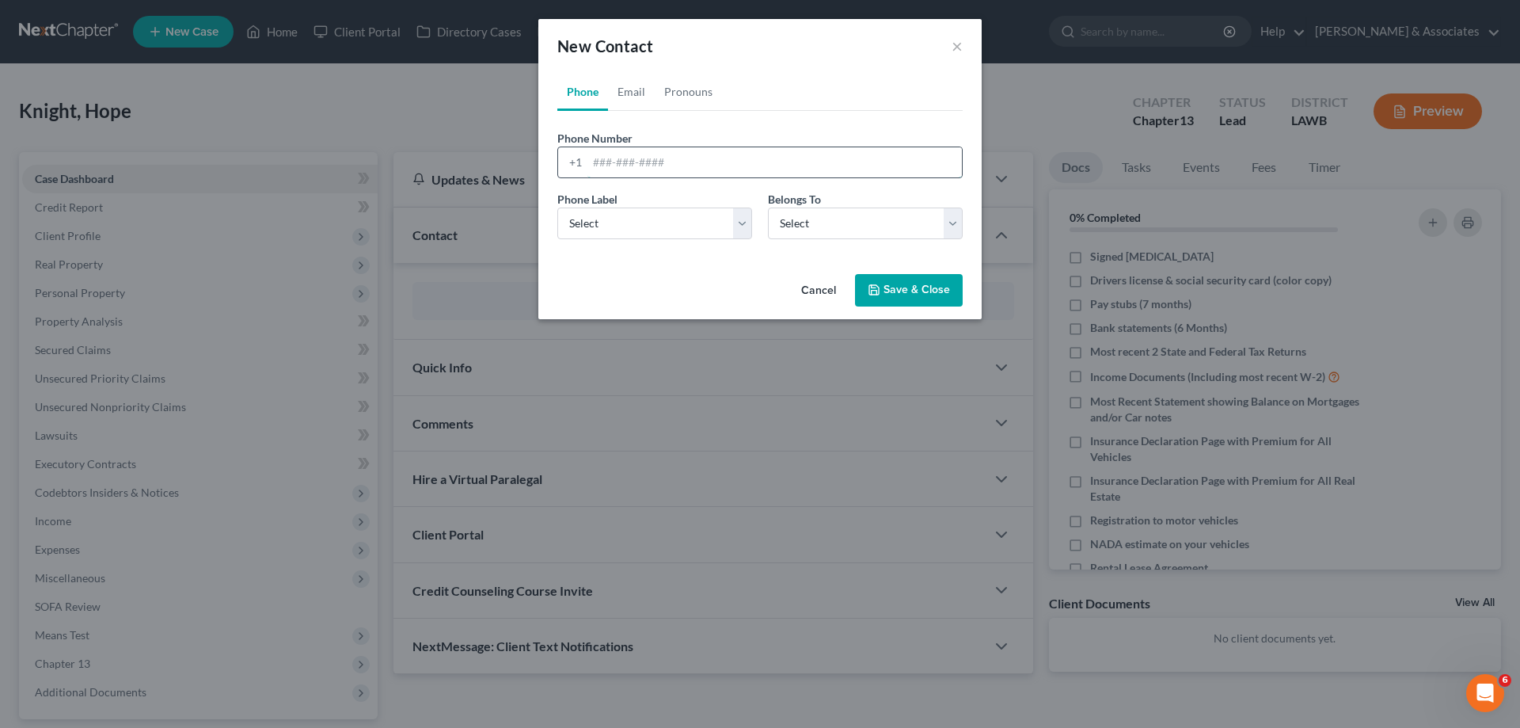
paste input "[PHONE_NUMBER]"
type input "[PHONE_NUMBER]"
drag, startPoint x: 659, startPoint y: 229, endPoint x: 654, endPoint y: 237, distance: 9.2
click at [659, 229] on select "Select Mobile Home Work Other" at bounding box center [654, 223] width 195 height 32
select select "0"
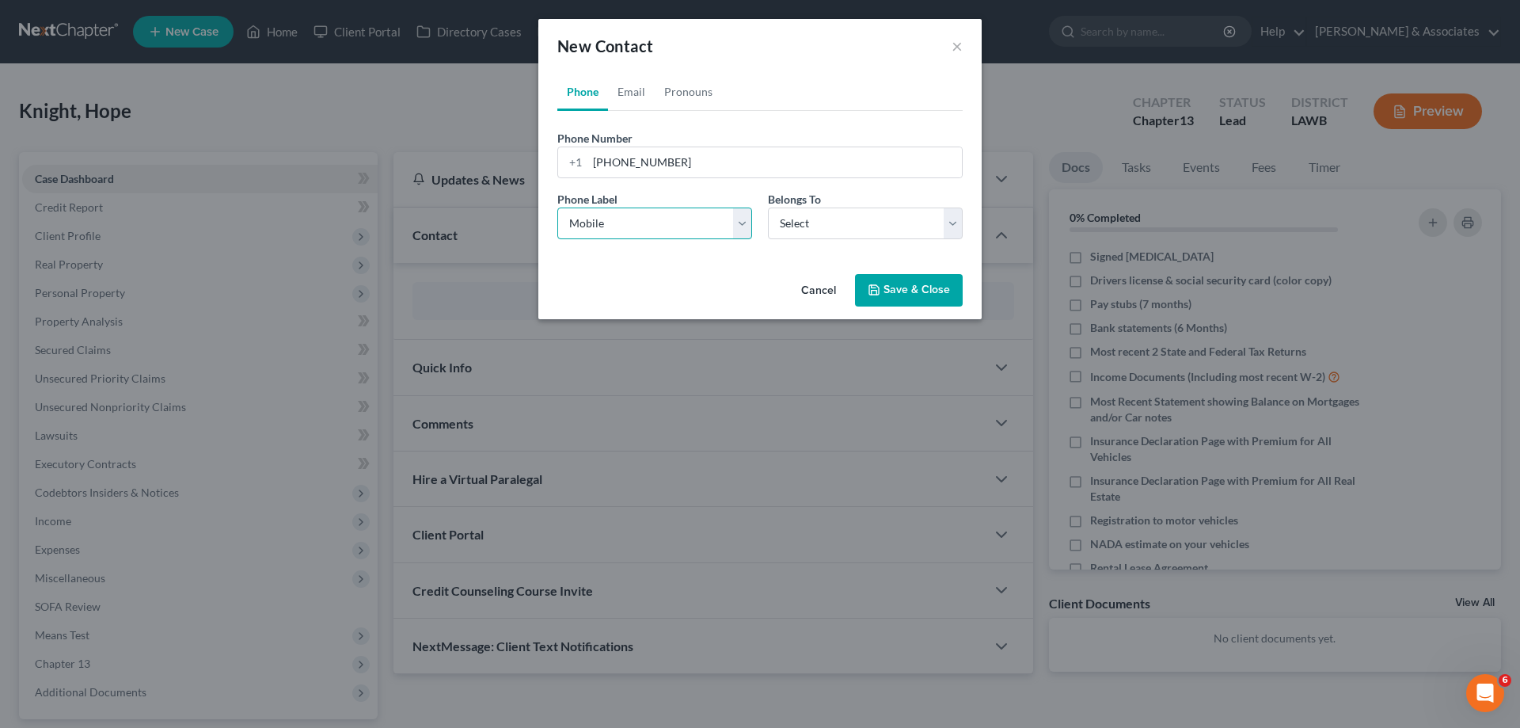
click at [557, 207] on select "Select Mobile Home Work Other" at bounding box center [654, 223] width 195 height 32
drag, startPoint x: 835, startPoint y: 225, endPoint x: 823, endPoint y: 238, distance: 18.5
click at [835, 225] on select "Select Client Other" at bounding box center [865, 223] width 195 height 32
select select "0"
click at [768, 207] on select "Select Client Other" at bounding box center [865, 223] width 195 height 32
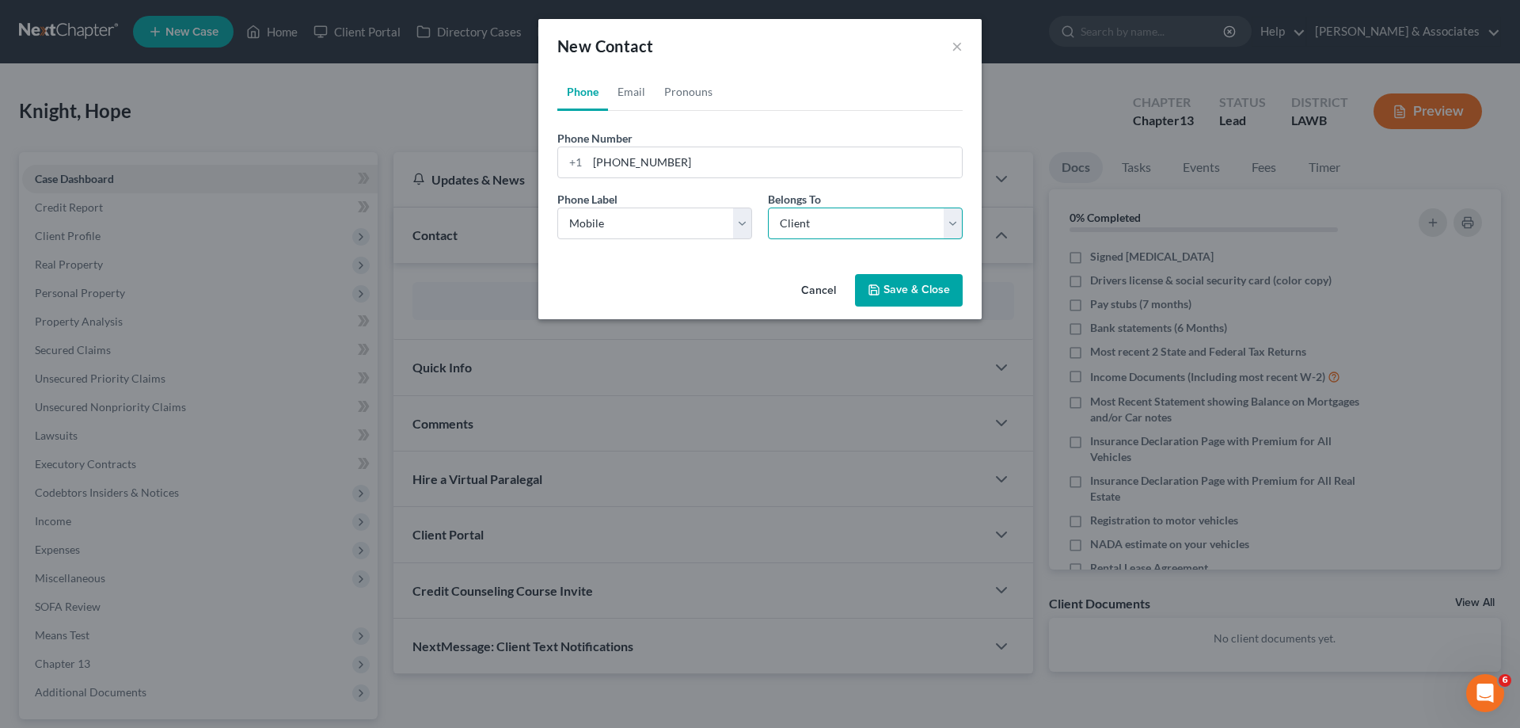
select select "0"
click at [632, 86] on link "Email" at bounding box center [631, 92] width 47 height 38
click at [656, 169] on input "email" at bounding box center [775, 162] width 375 height 30
paste input "[EMAIL_ADDRESS][DOMAIN_NAME]"
type input "[EMAIL_ADDRESS][DOMAIN_NAME]"
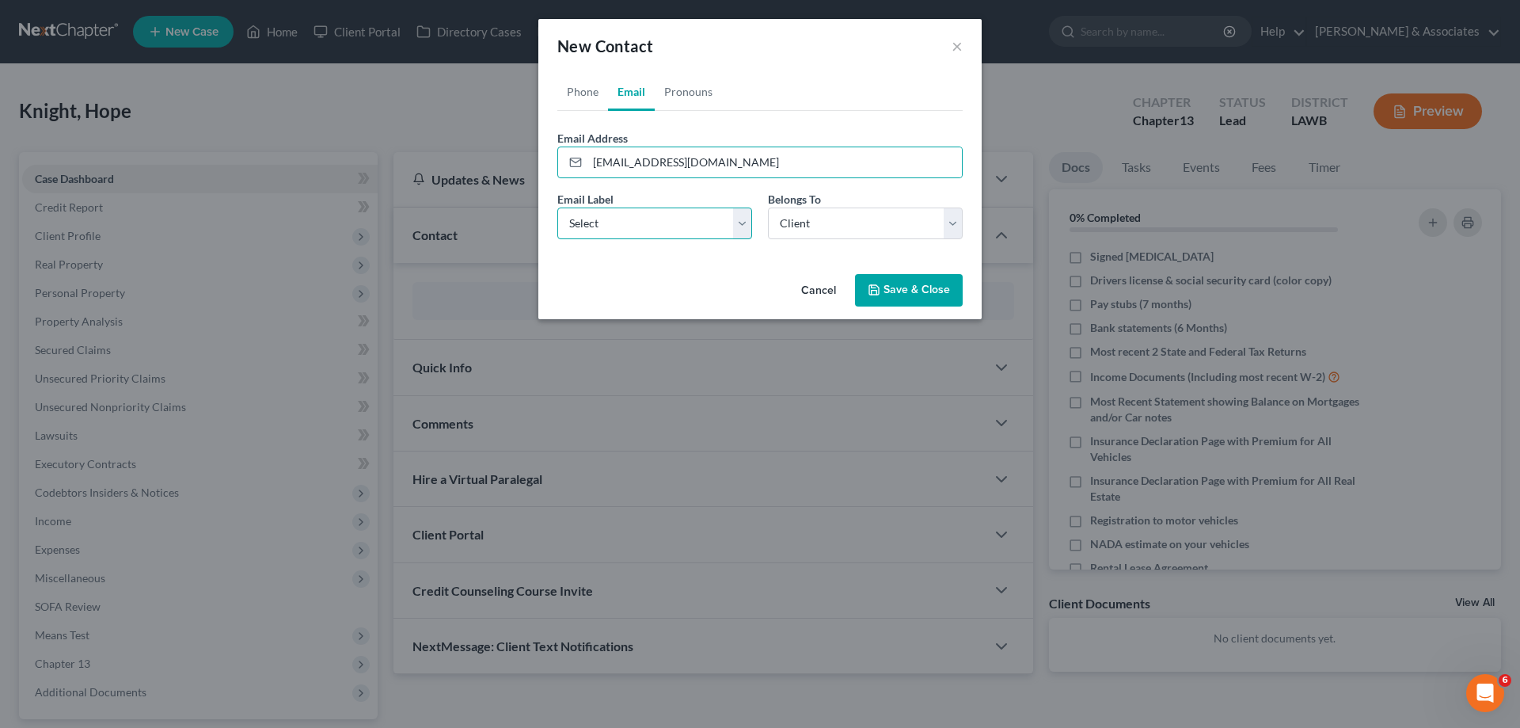
drag, startPoint x: 693, startPoint y: 220, endPoint x: 687, endPoint y: 227, distance: 9.0
click at [692, 220] on select "Select Home Work Other" at bounding box center [654, 223] width 195 height 32
select select "0"
click at [557, 207] on select "Select Home Work Other" at bounding box center [654, 223] width 195 height 32
click at [842, 222] on select "Select Client Other" at bounding box center [865, 223] width 195 height 32
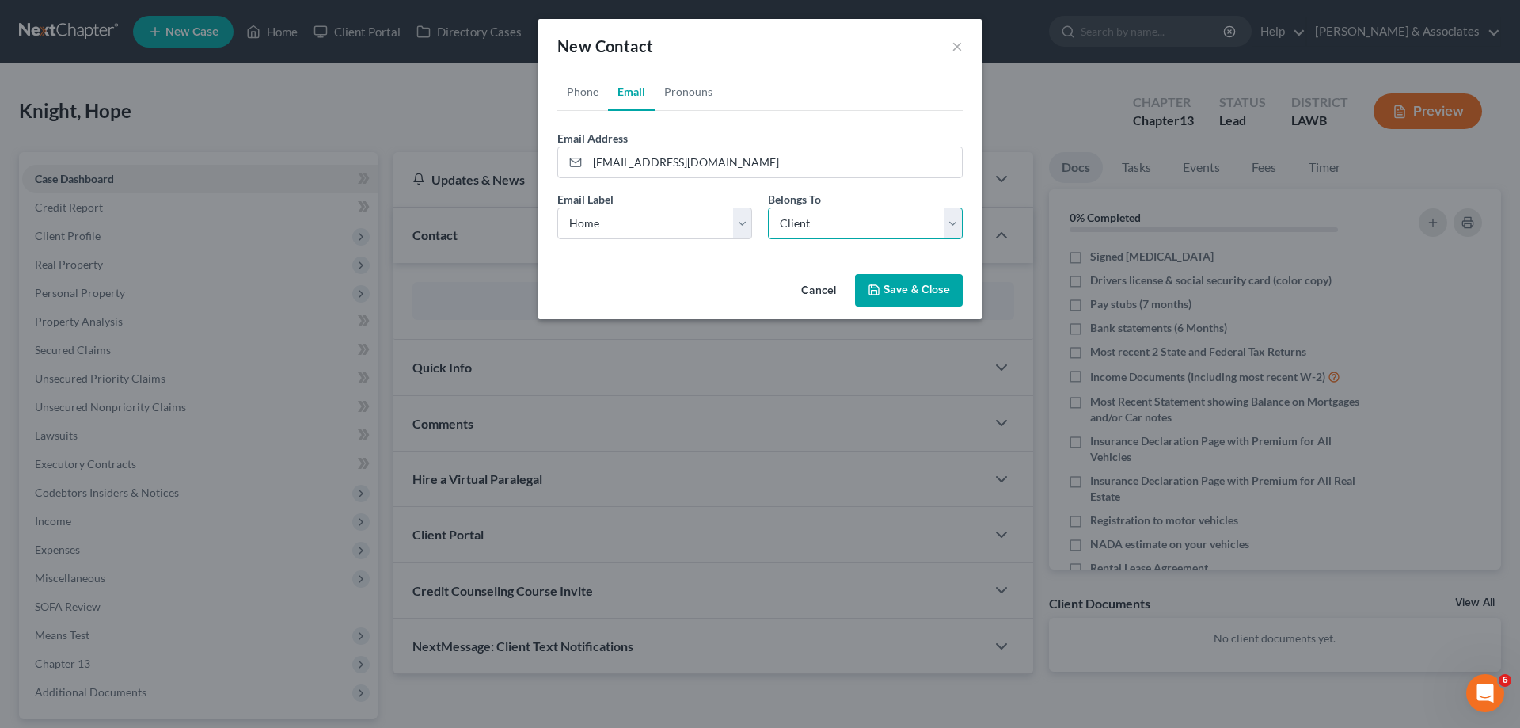
click at [842, 222] on select "Select Client Other" at bounding box center [865, 223] width 195 height 32
click at [932, 292] on button "Save & Close" at bounding box center [909, 290] width 108 height 33
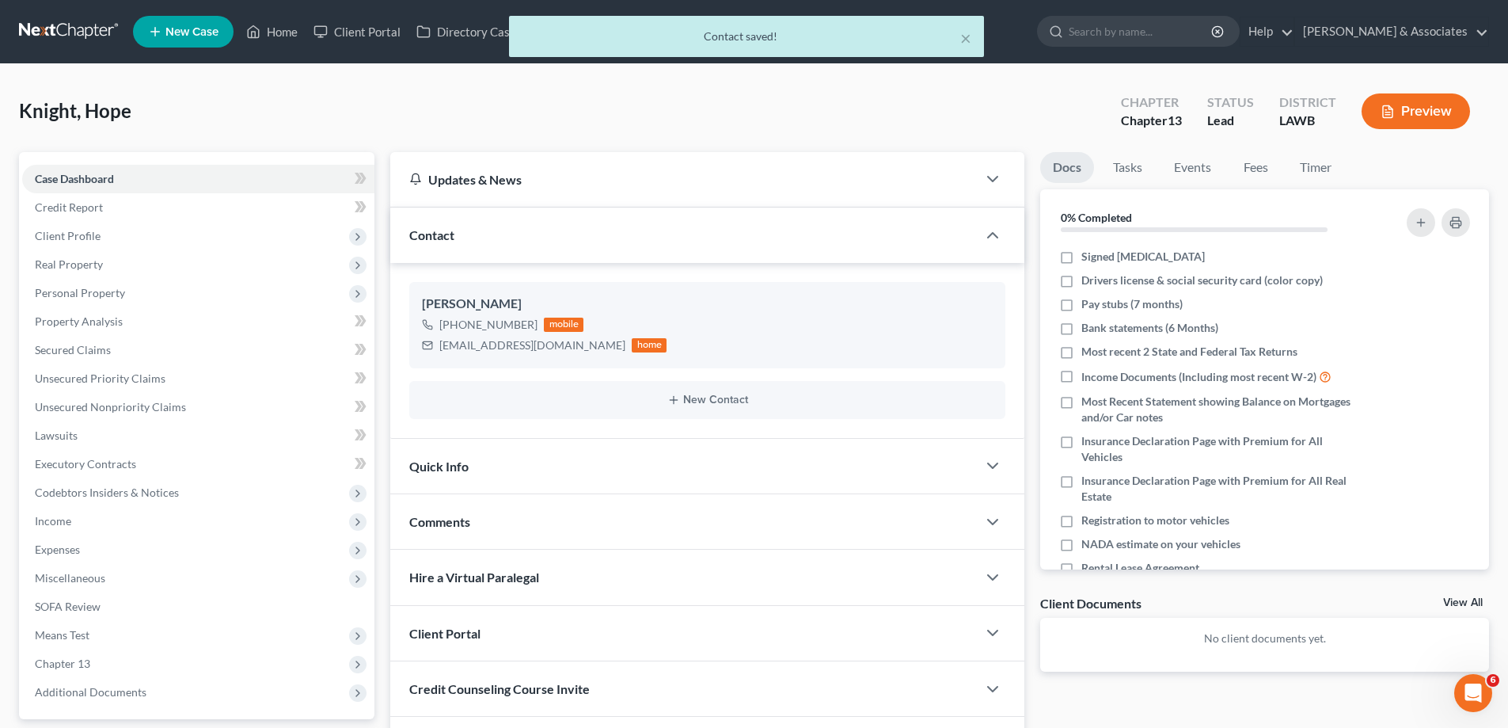
click at [573, 521] on div "Comments" at bounding box center [683, 521] width 587 height 55
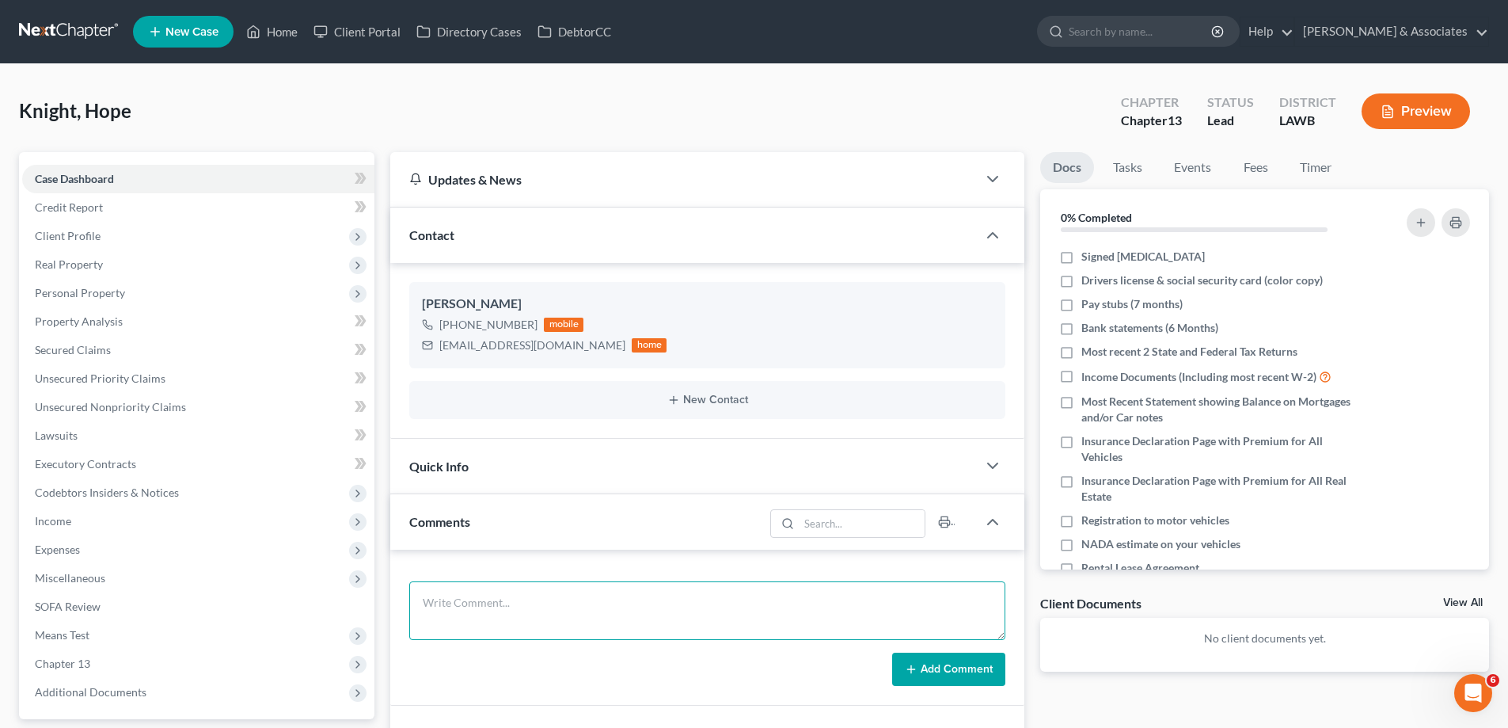
click at [491, 607] on textarea at bounding box center [707, 610] width 596 height 59
paste textarea "did eval with hope 28000 behind on home, 11700 in [PERSON_NAME] 5000 on a title…"
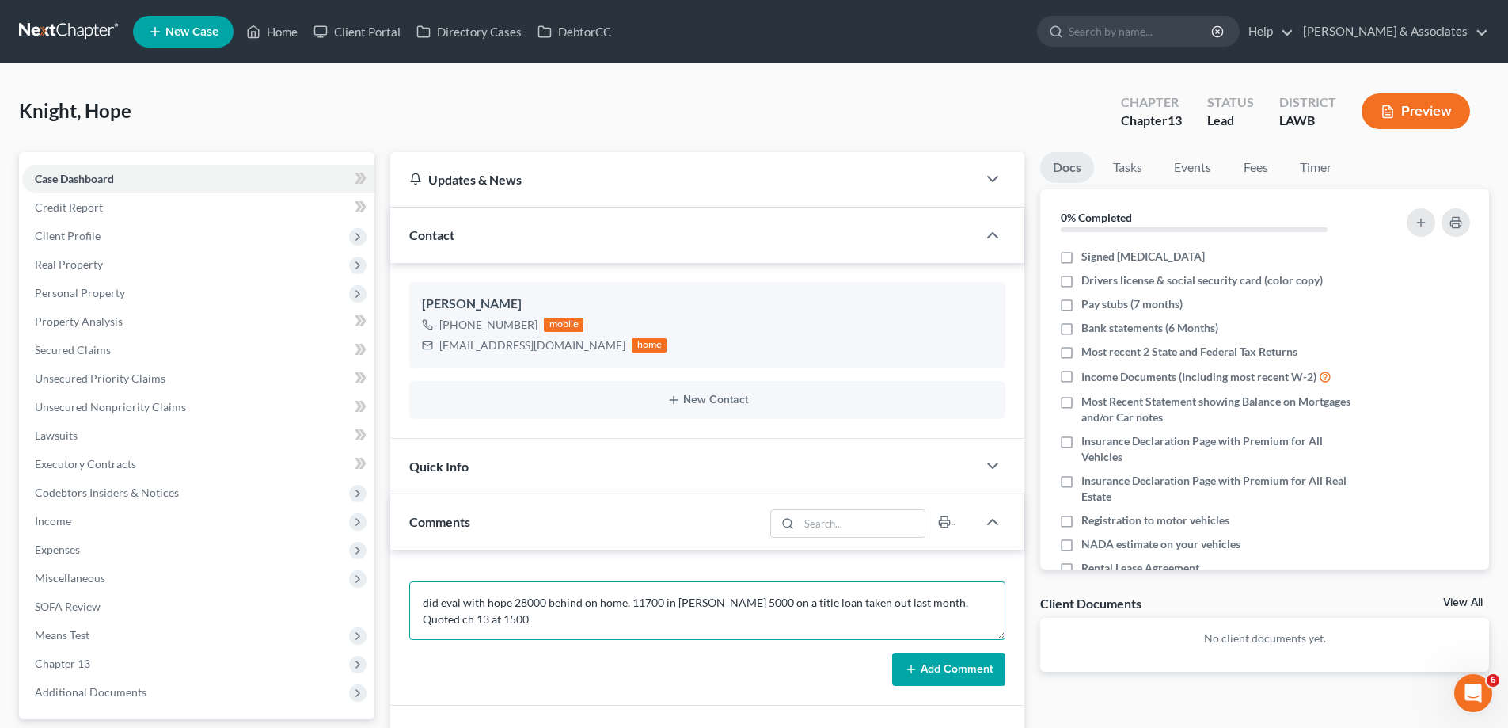
type textarea "did eval with hope 28000 behind on home, 11700 in [PERSON_NAME] 5000 on a title…"
click at [975, 664] on button "Add Comment" at bounding box center [948, 668] width 113 height 33
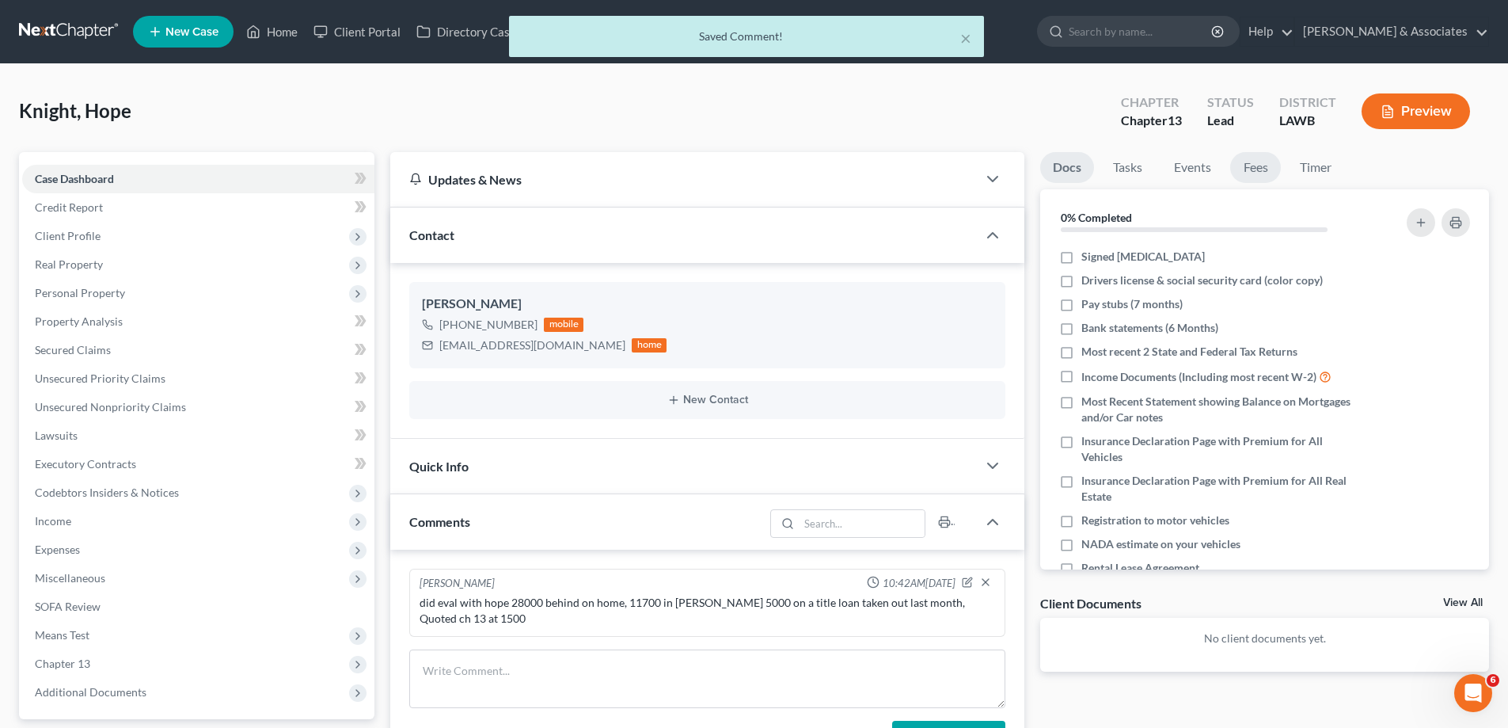
click at [1245, 177] on link "Fees" at bounding box center [1255, 167] width 51 height 31
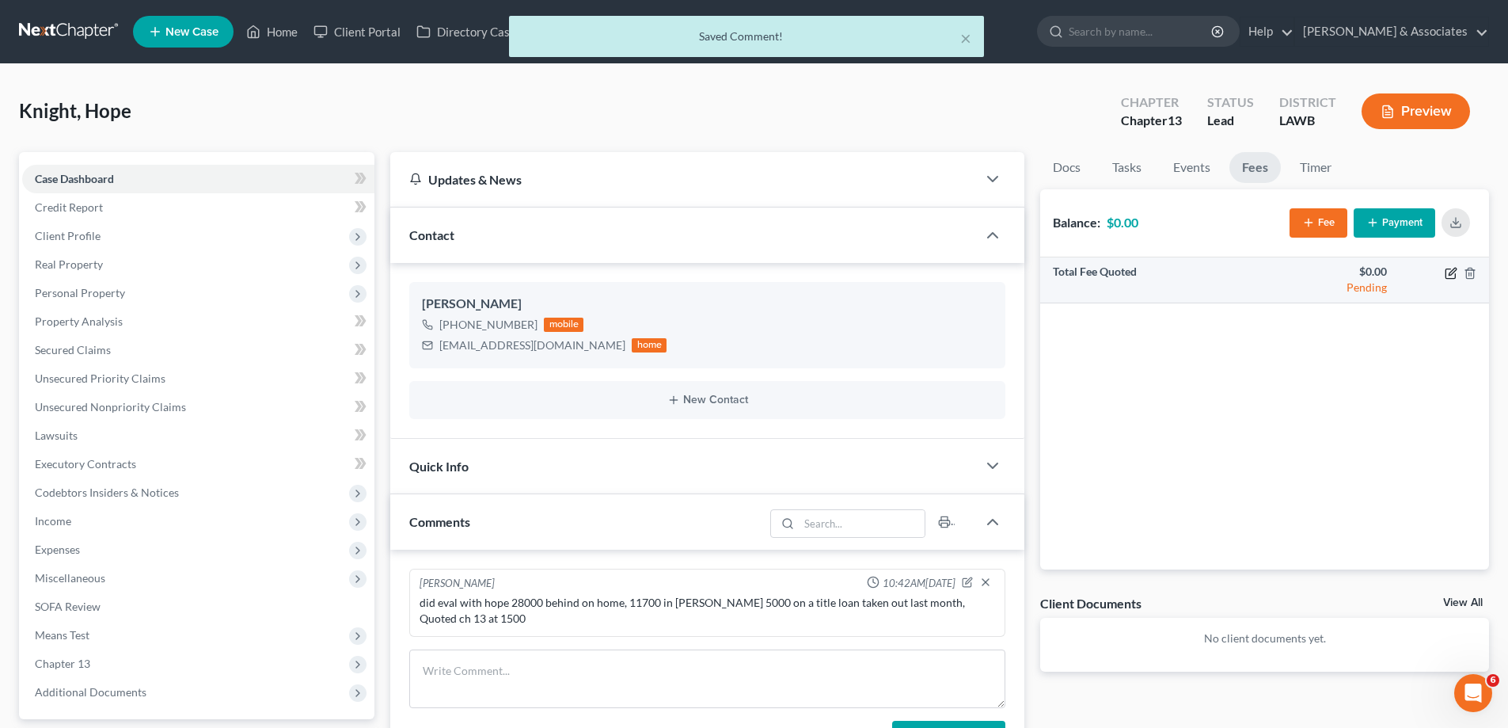
click at [1451, 277] on icon "button" at bounding box center [1451, 273] width 13 height 13
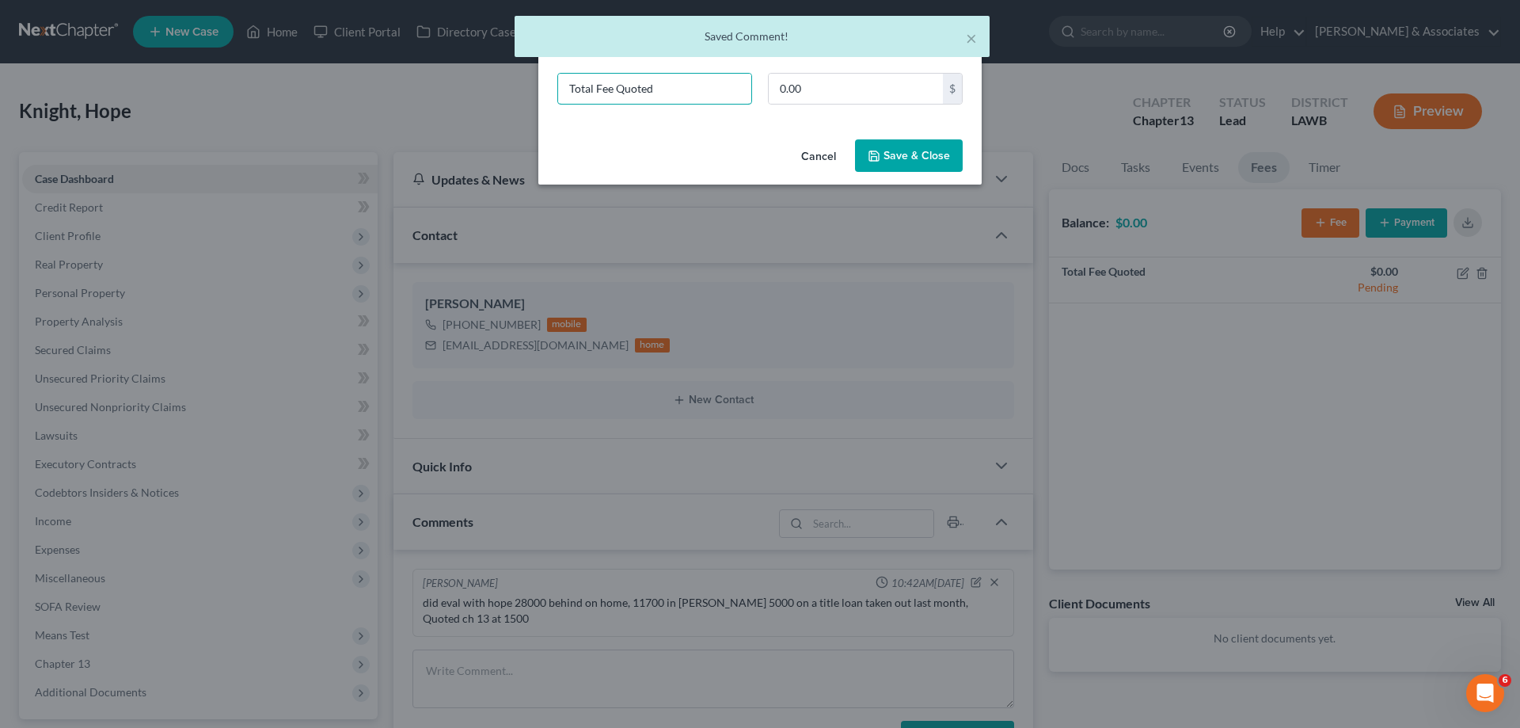
drag, startPoint x: 664, startPoint y: 89, endPoint x: 224, endPoint y: 50, distance: 442.0
click at [239, 54] on body "Home New Case Client Portal Directory Cases DebtorCC [PERSON_NAME] & Associates…" at bounding box center [760, 528] width 1520 height 1056
type input "ch 13"
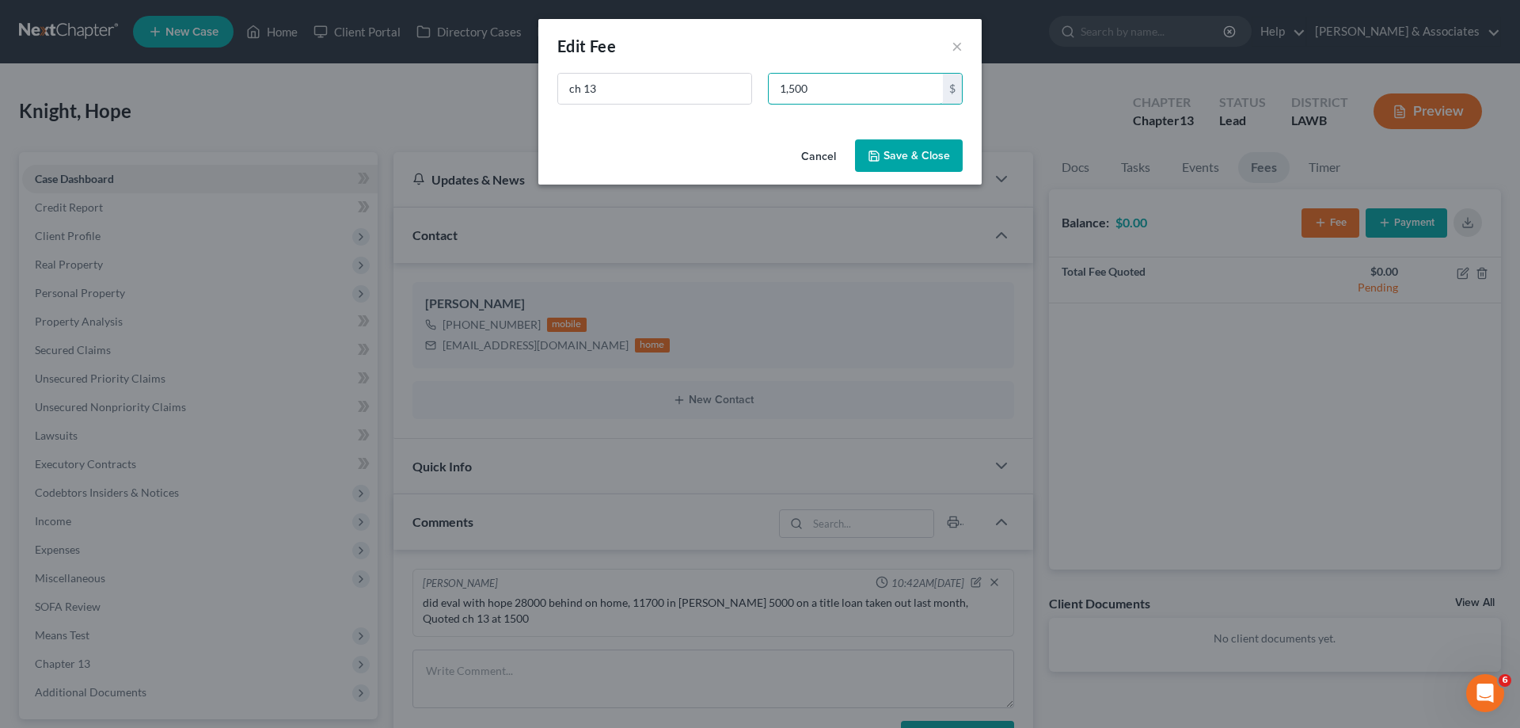
type input "1,500"
click at [888, 152] on button "Save & Close" at bounding box center [909, 155] width 108 height 33
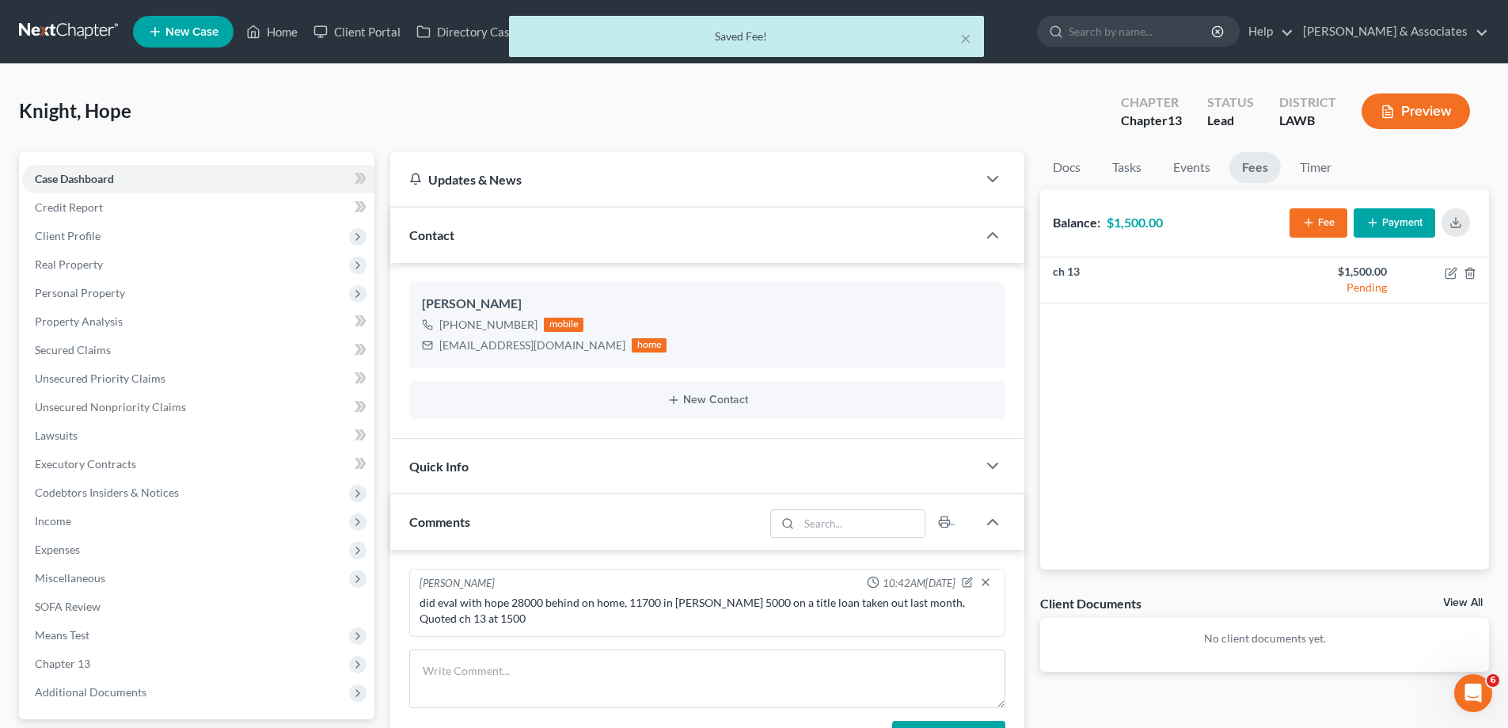
click at [1454, 605] on link "View All" at bounding box center [1463, 602] width 40 height 11
